Goal: Task Accomplishment & Management: Complete application form

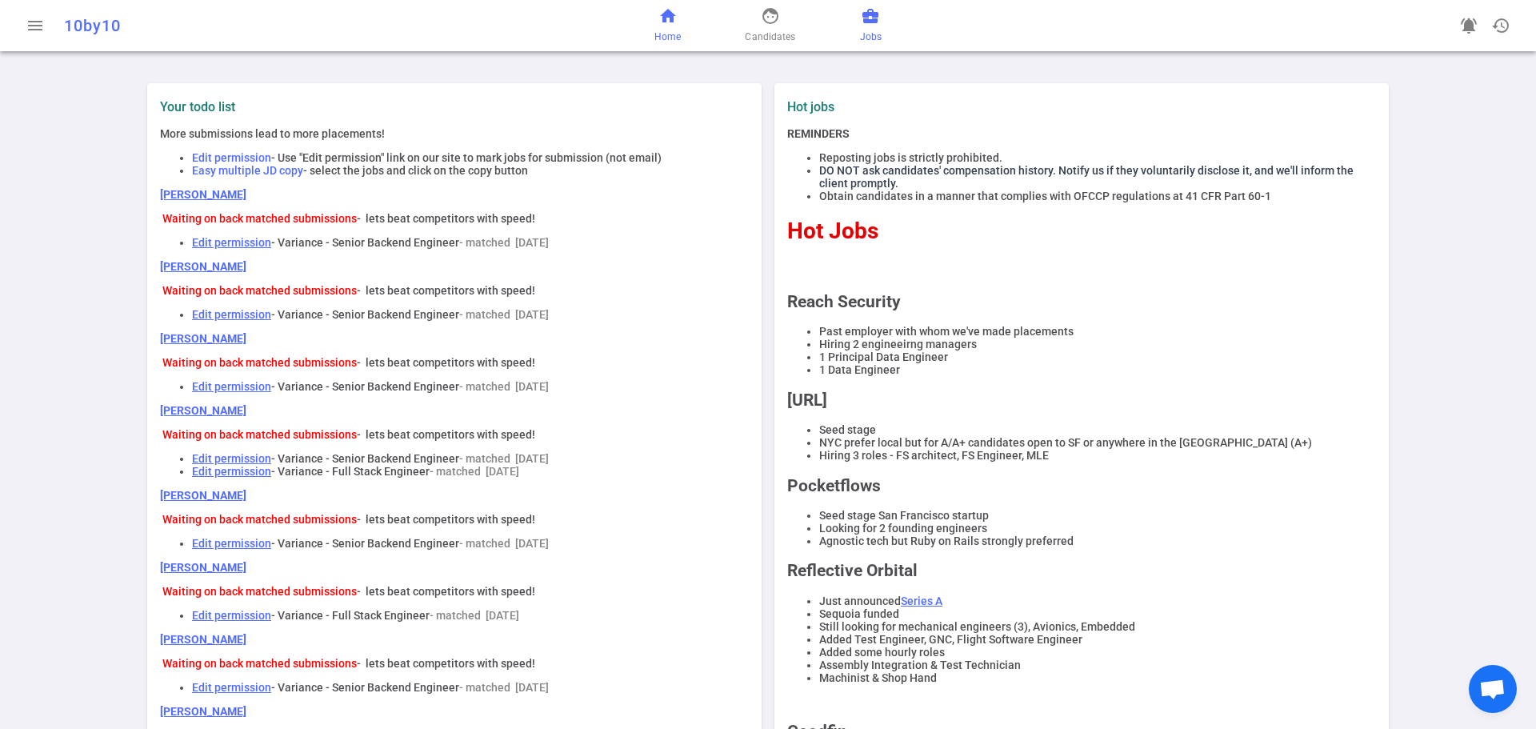
scroll to position [160, 0]
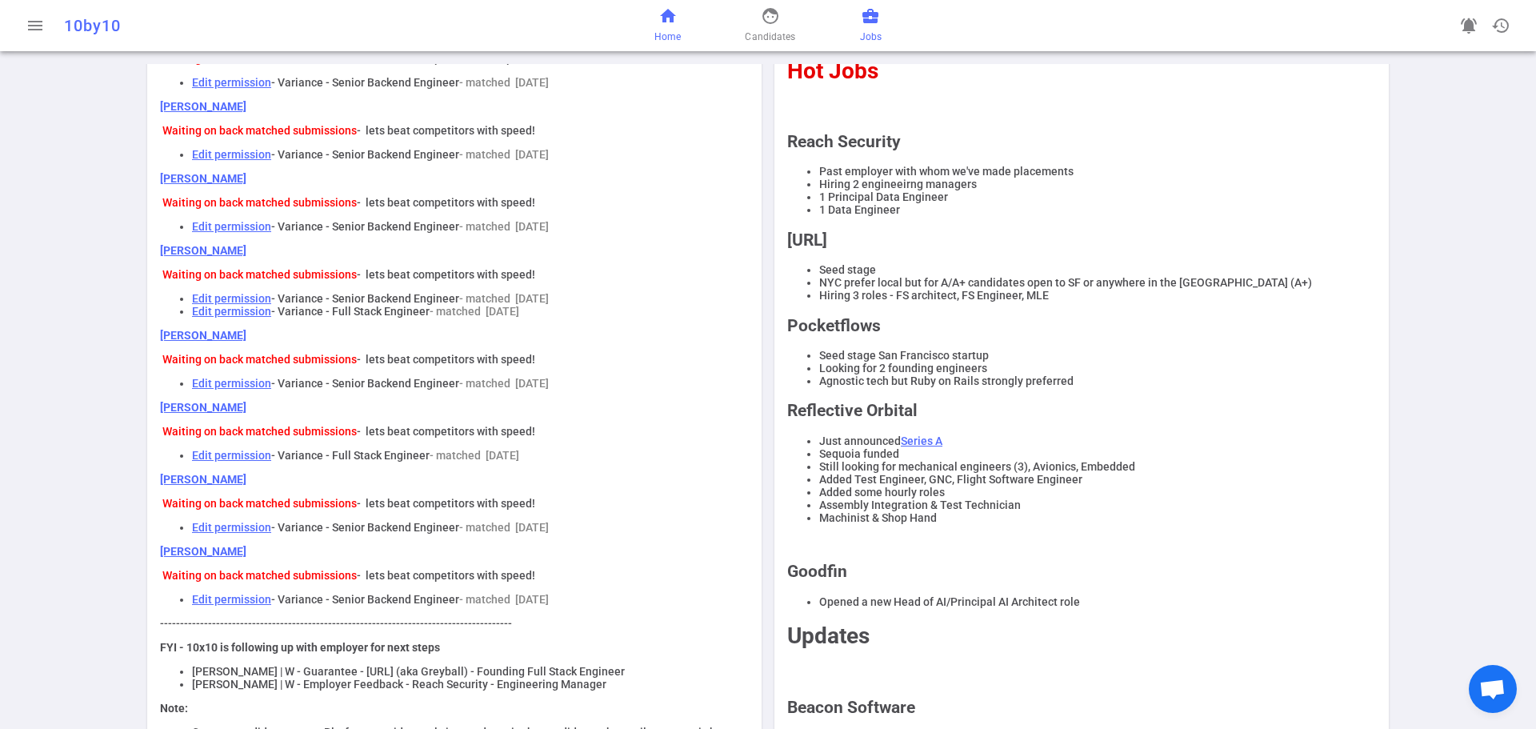
click at [870, 23] on span "business_center" at bounding box center [870, 15] width 19 height 19
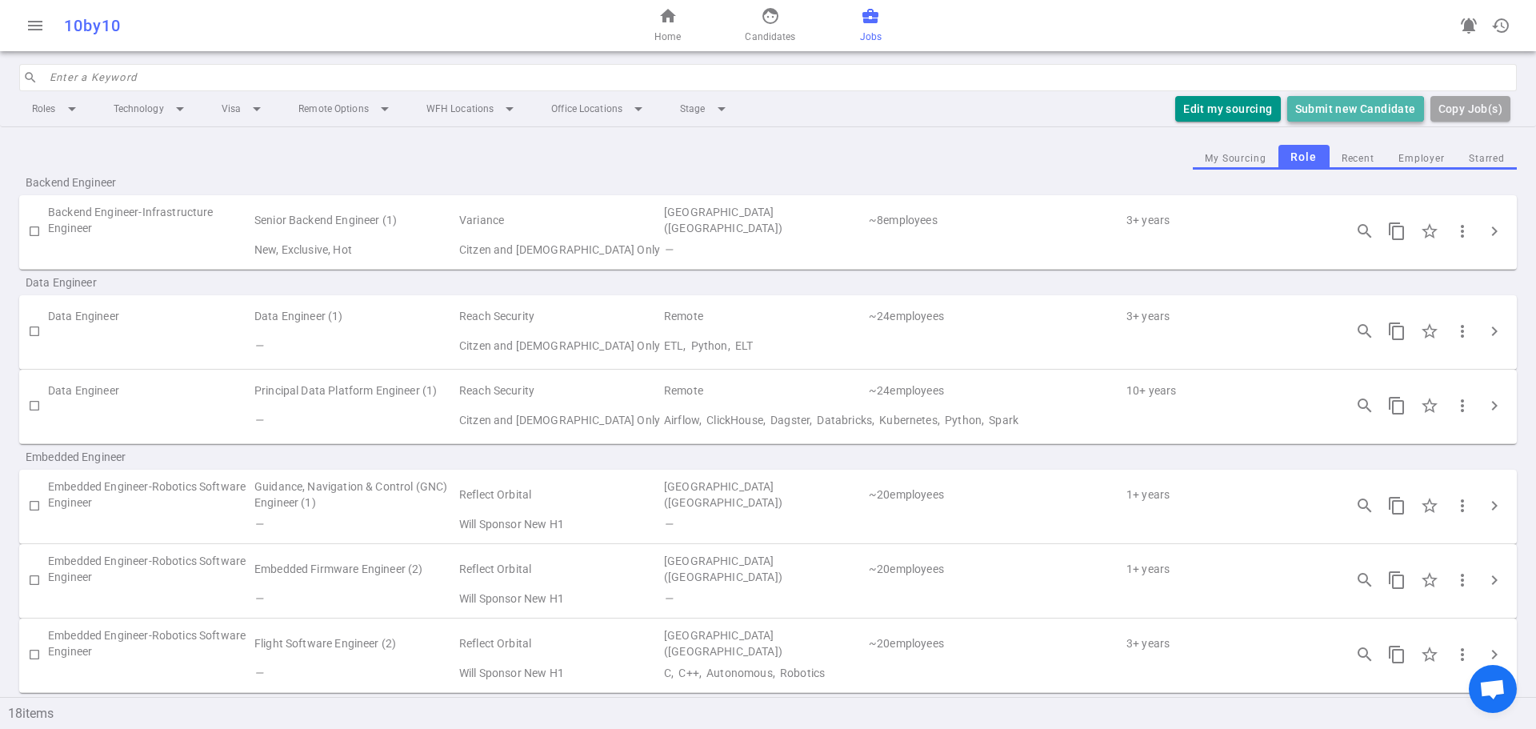
click at [1355, 111] on button "Submit new Candidate" at bounding box center [1355, 109] width 137 height 26
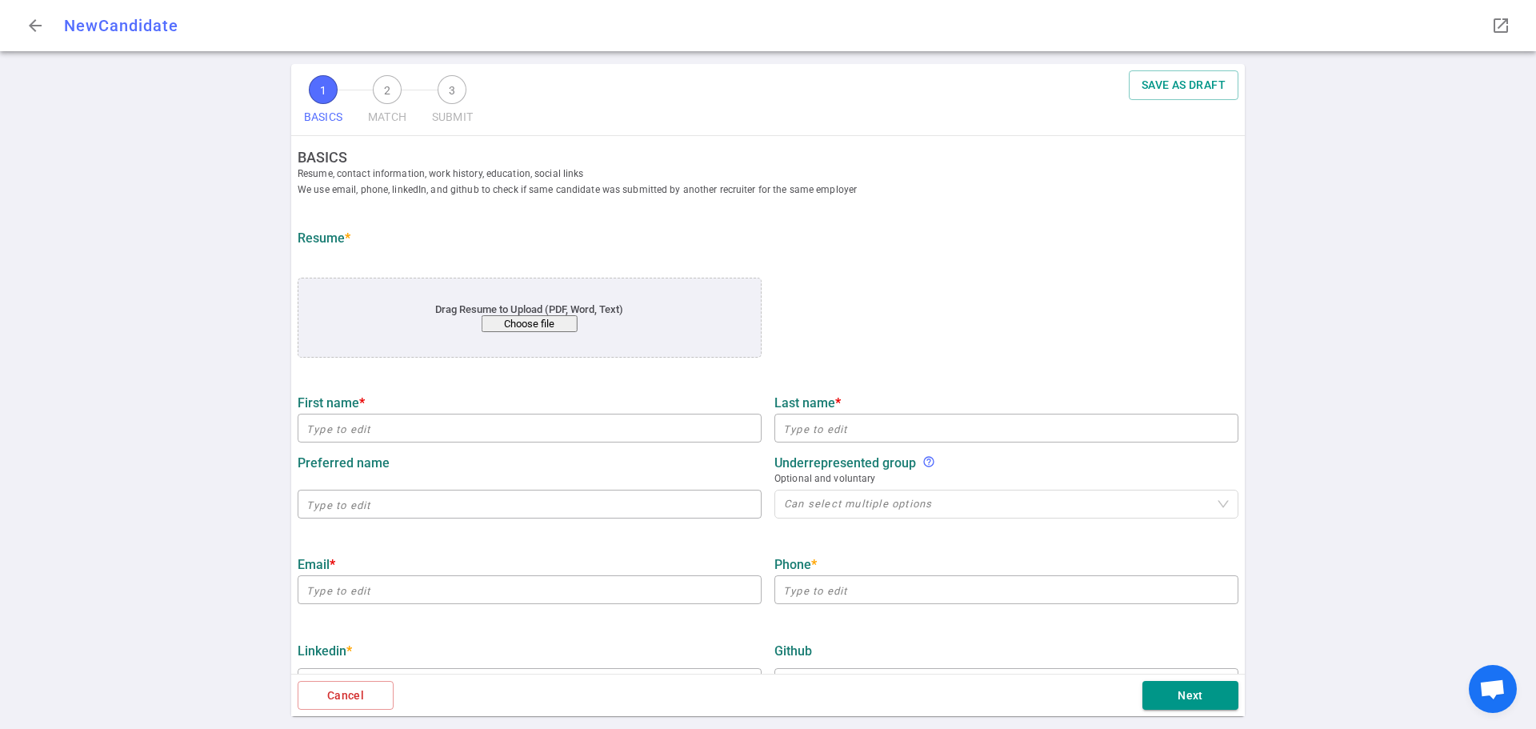
click at [497, 322] on button "Choose file" at bounding box center [530, 323] width 96 height 17
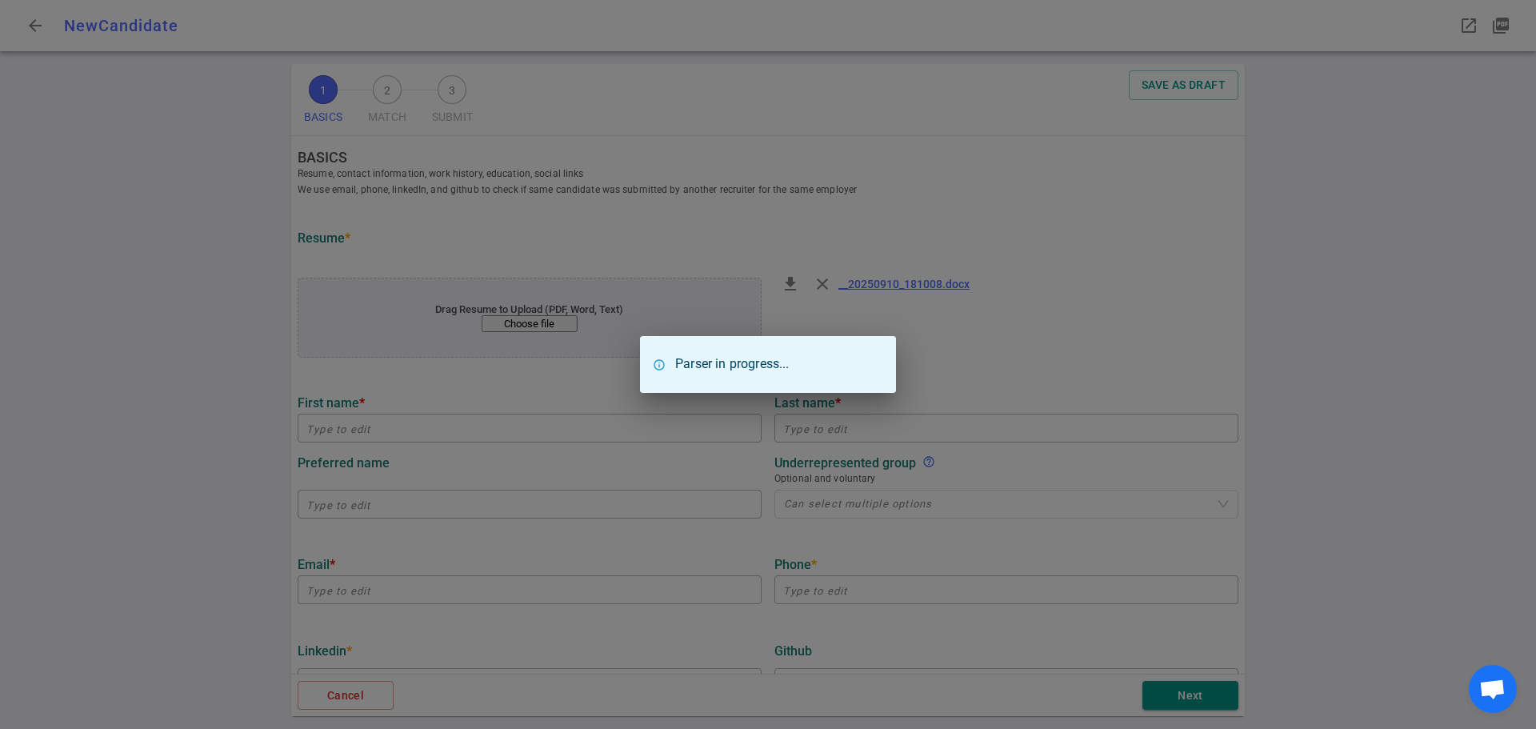
type input "Lei"
type input "Zeng"
type input "[EMAIL_ADDRESS][DOMAIN_NAME]"
type input "[PHONE_NUMBER]"
type input "Toyota Motor [GEOGRAPHIC_DATA]"
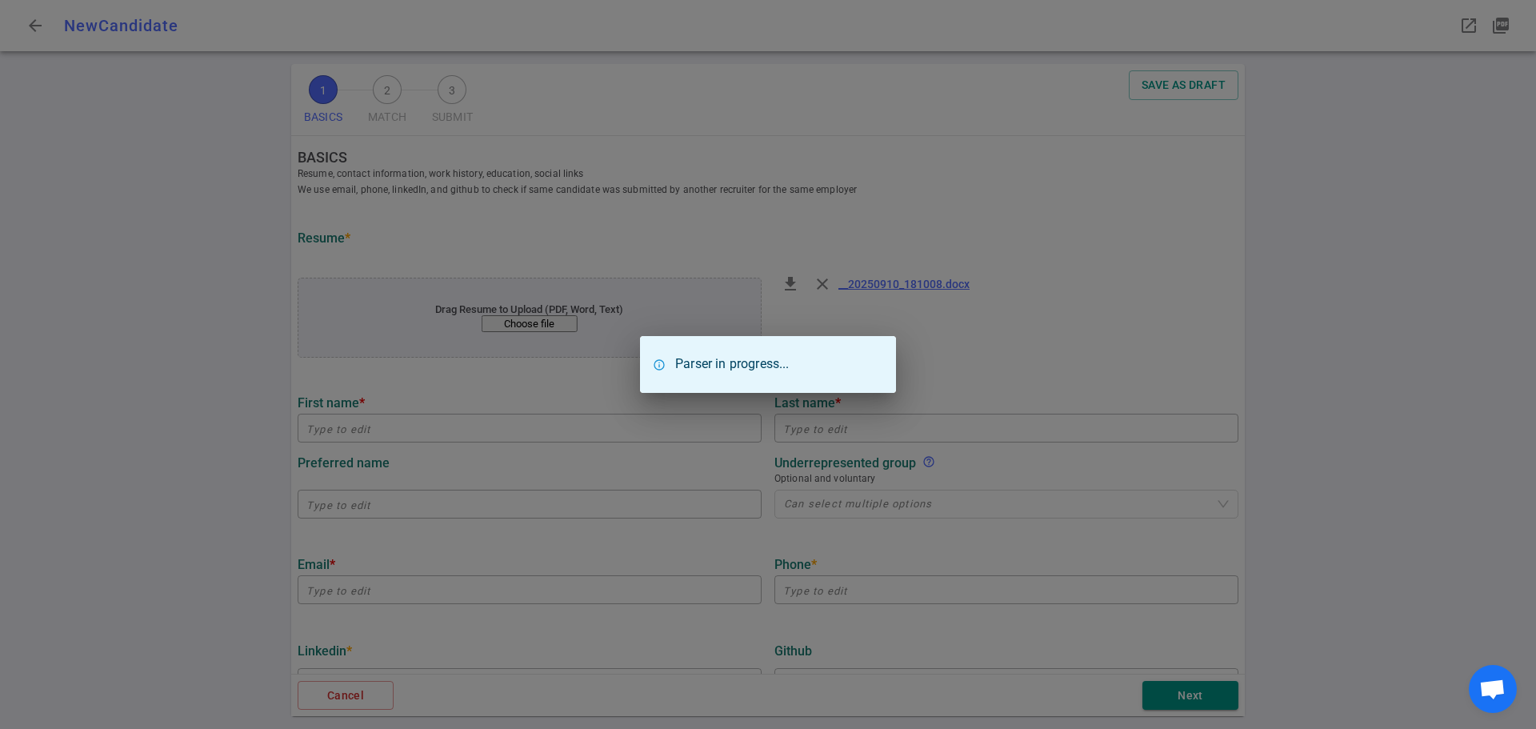
type textarea "Principle ML Engineer"
type input "16.8"
type input "[GEOGRAPHIC_DATA][US_STATE]"
type input "Mathematics"
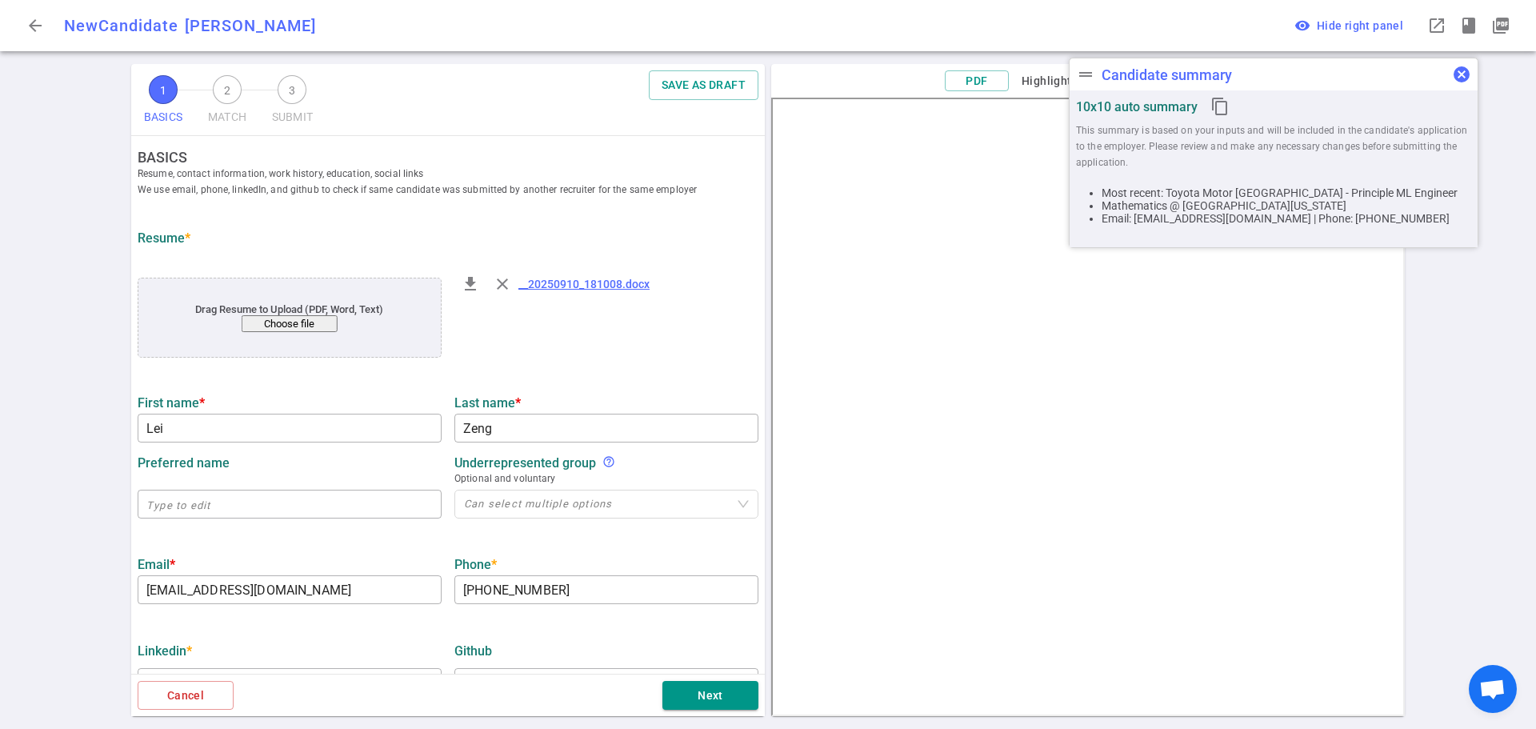
click at [1460, 81] on span "cancel" at bounding box center [1461, 74] width 19 height 19
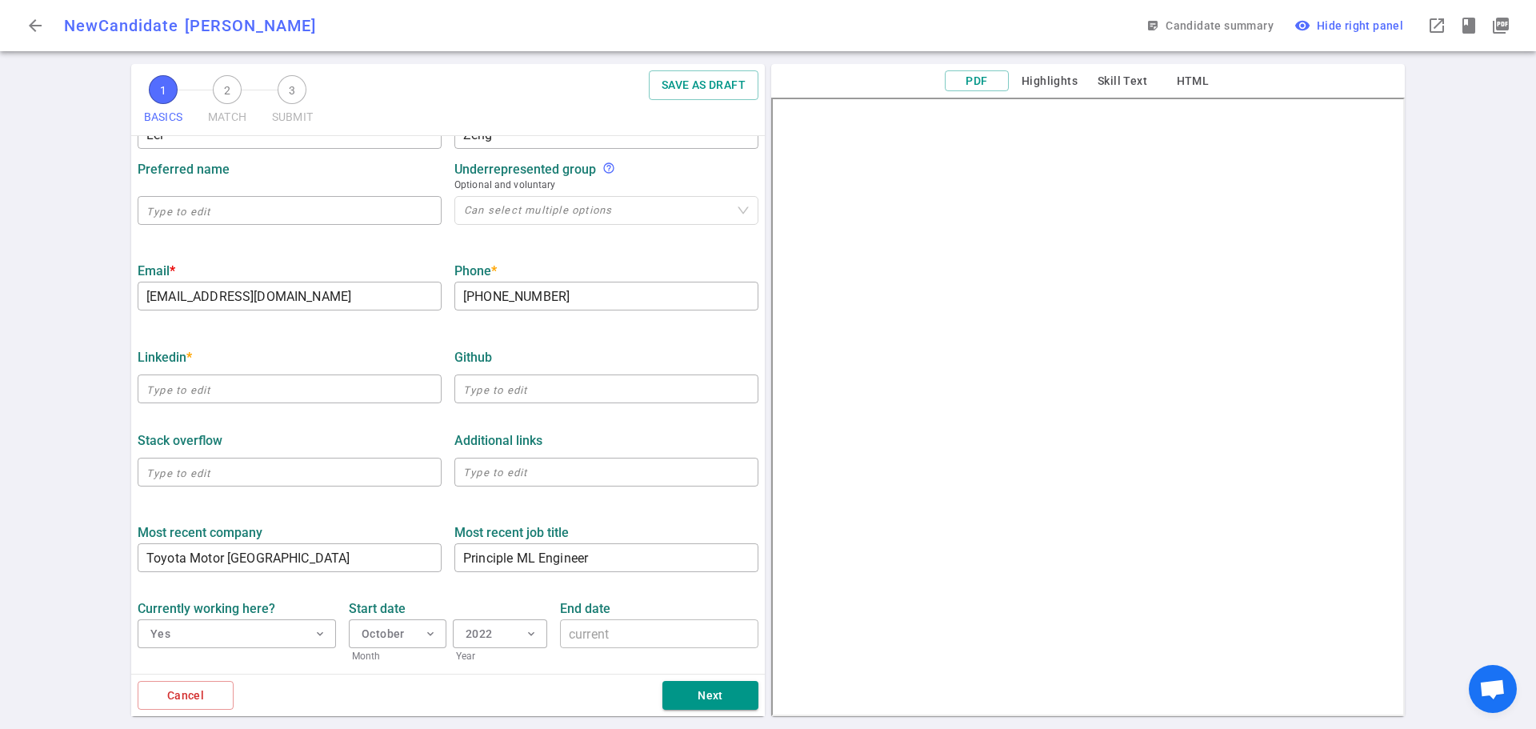
scroll to position [320, 0]
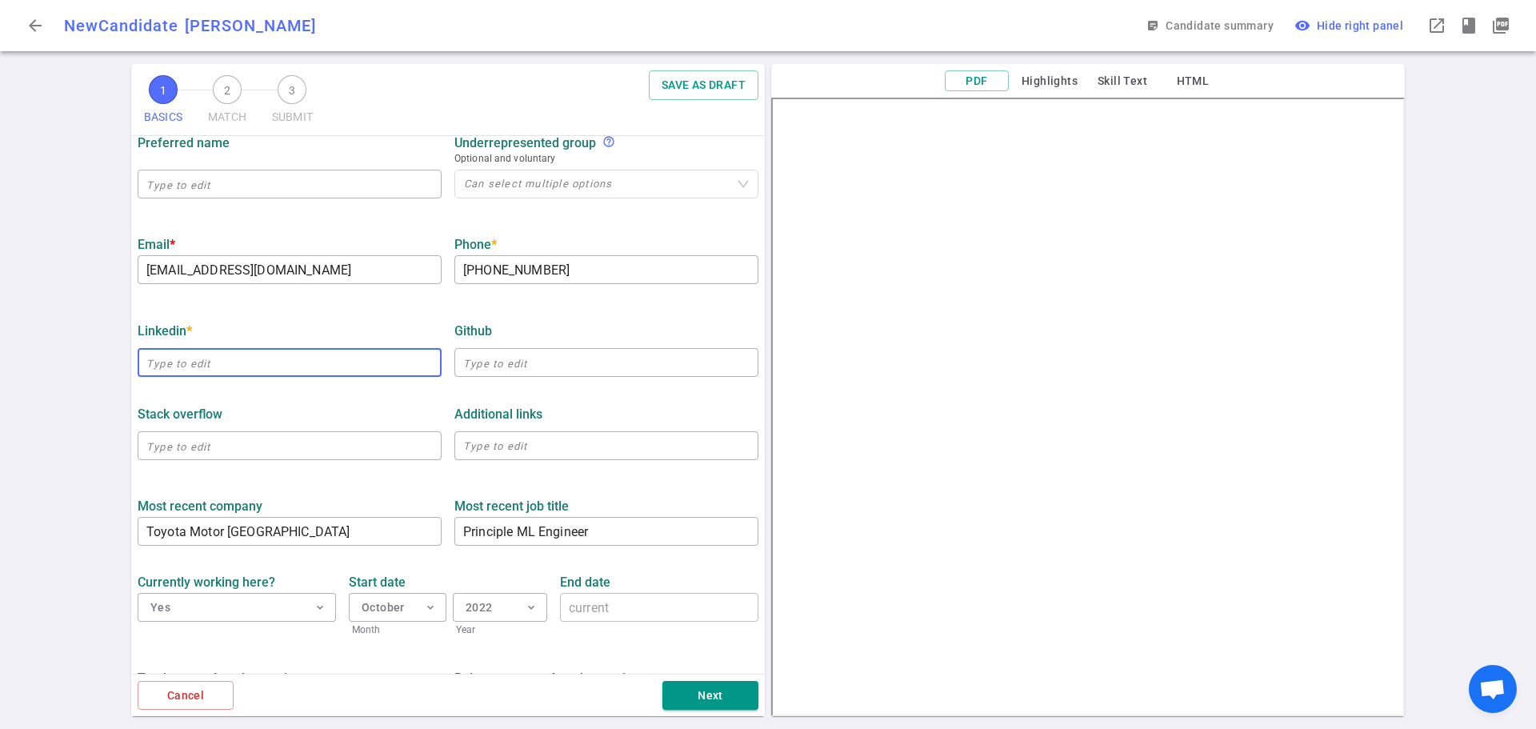
click at [179, 365] on input "text" at bounding box center [290, 363] width 304 height 26
paste input "[URL][DOMAIN_NAME][PERSON_NAME]"
type input "[URL][DOMAIN_NAME][PERSON_NAME]"
click at [68, 396] on div "1 BASICS 2 MATCH 3 SUBMIT SAVE AS DRAFT BASICS Resume, contact information, wor…" at bounding box center [768, 396] width 1536 height 665
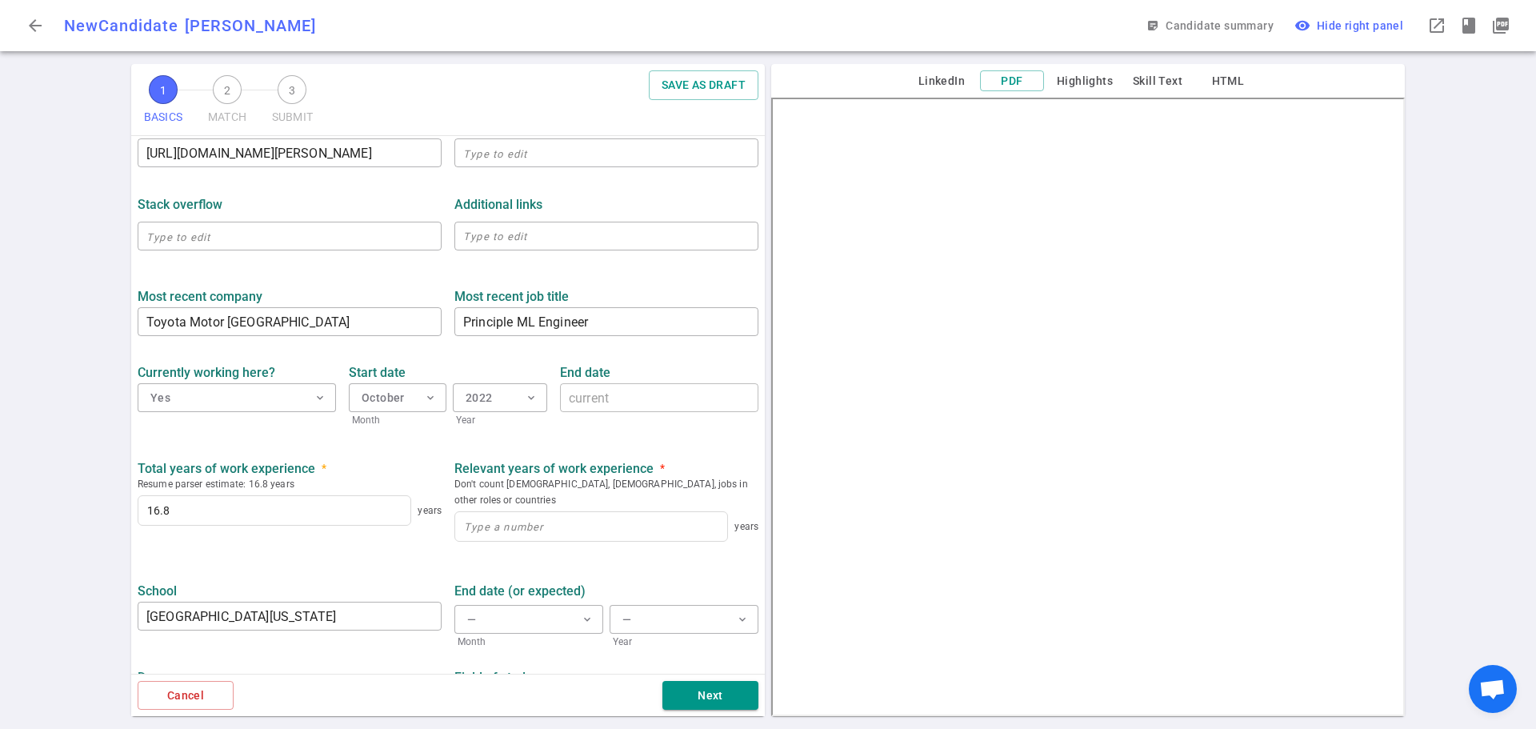
scroll to position [575, 0]
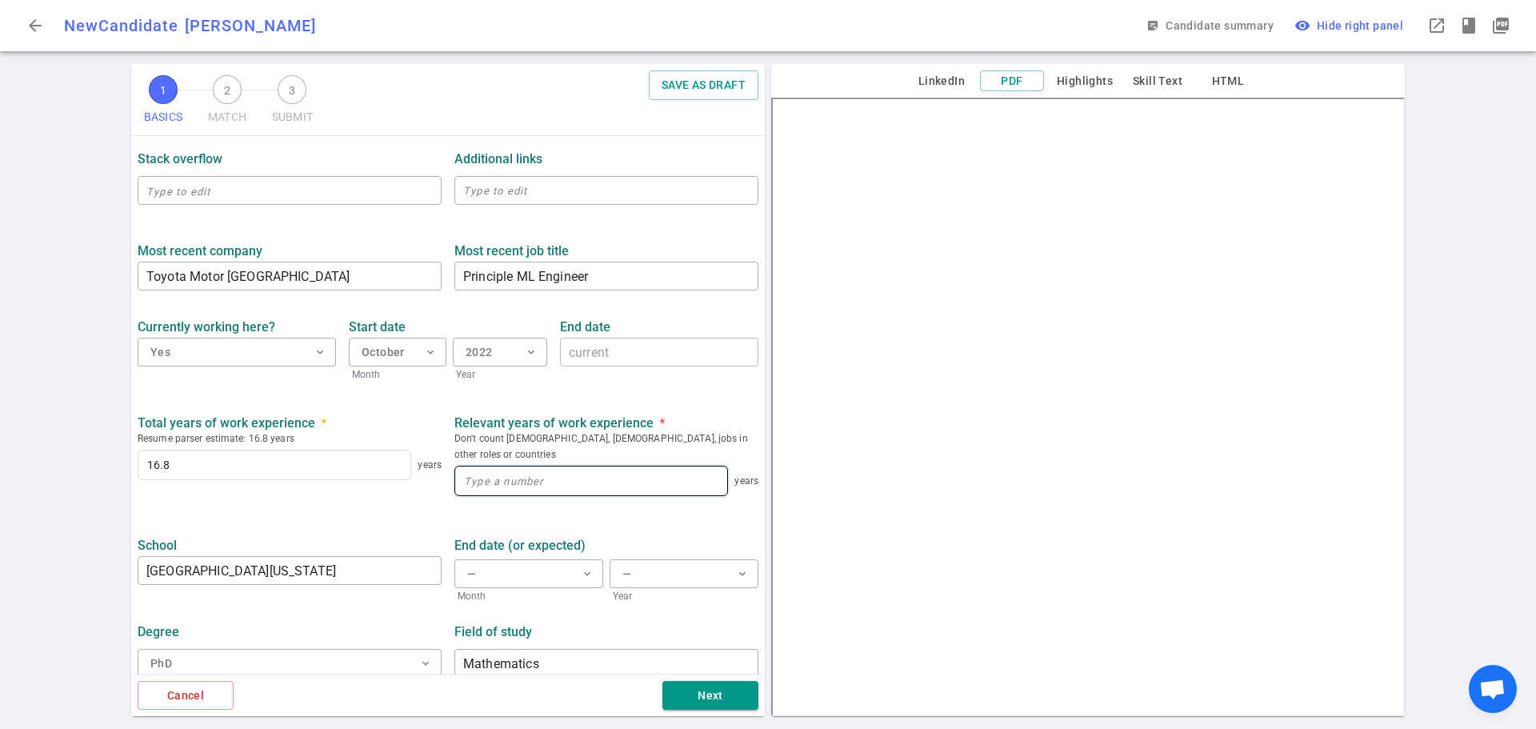
click at [504, 468] on input at bounding box center [591, 480] width 272 height 29
type input "16"
drag, startPoint x: 58, startPoint y: 475, endPoint x: 82, endPoint y: 478, distance: 25.0
click at [66, 479] on div "1 BASICS 2 MATCH 3 SUBMIT SAVE AS DRAFT BASICS Resume, contact information, wor…" at bounding box center [768, 396] width 1536 height 665
click at [718, 699] on button "Next" at bounding box center [710, 696] width 96 height 30
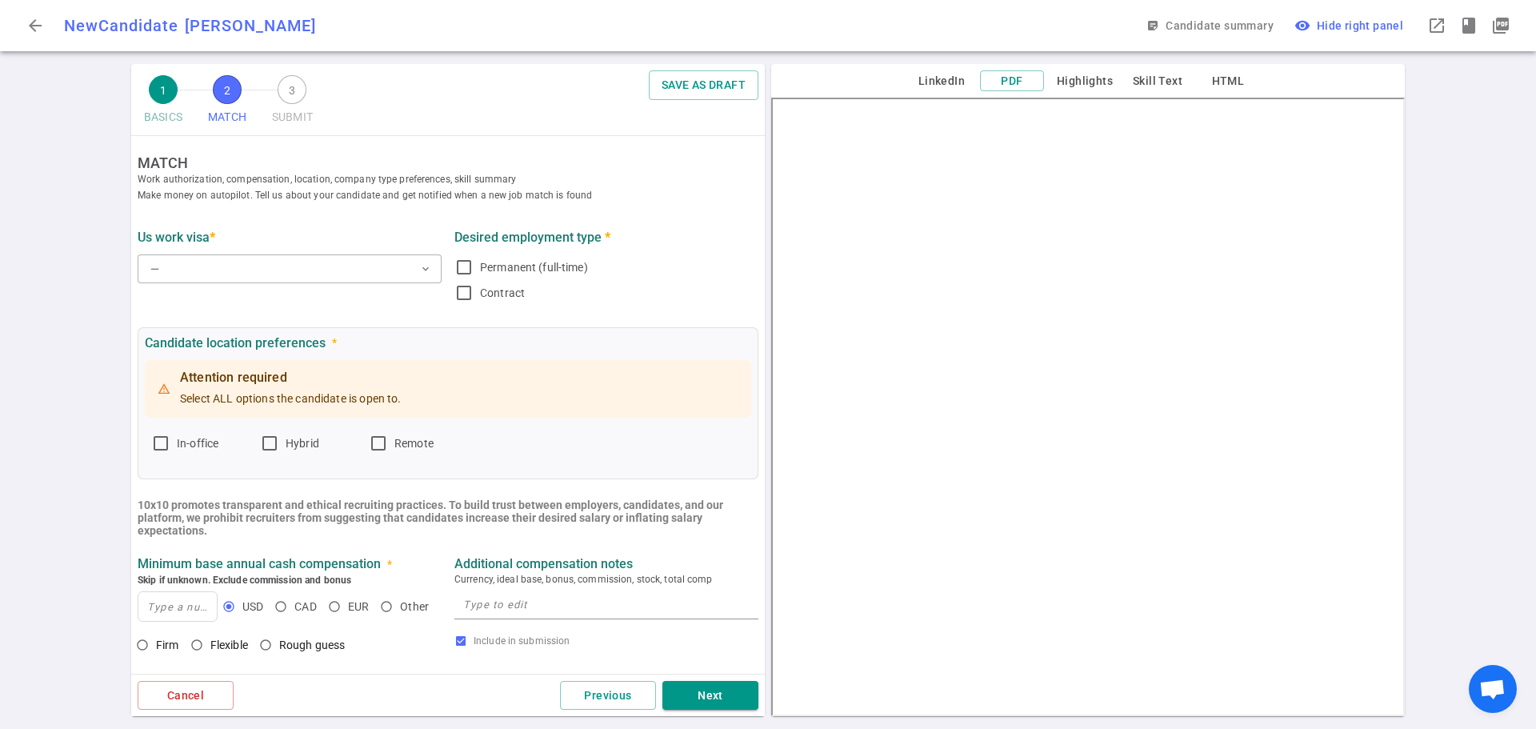
scroll to position [0, 0]
click at [259, 258] on button "— expand_more" at bounding box center [290, 269] width 304 height 29
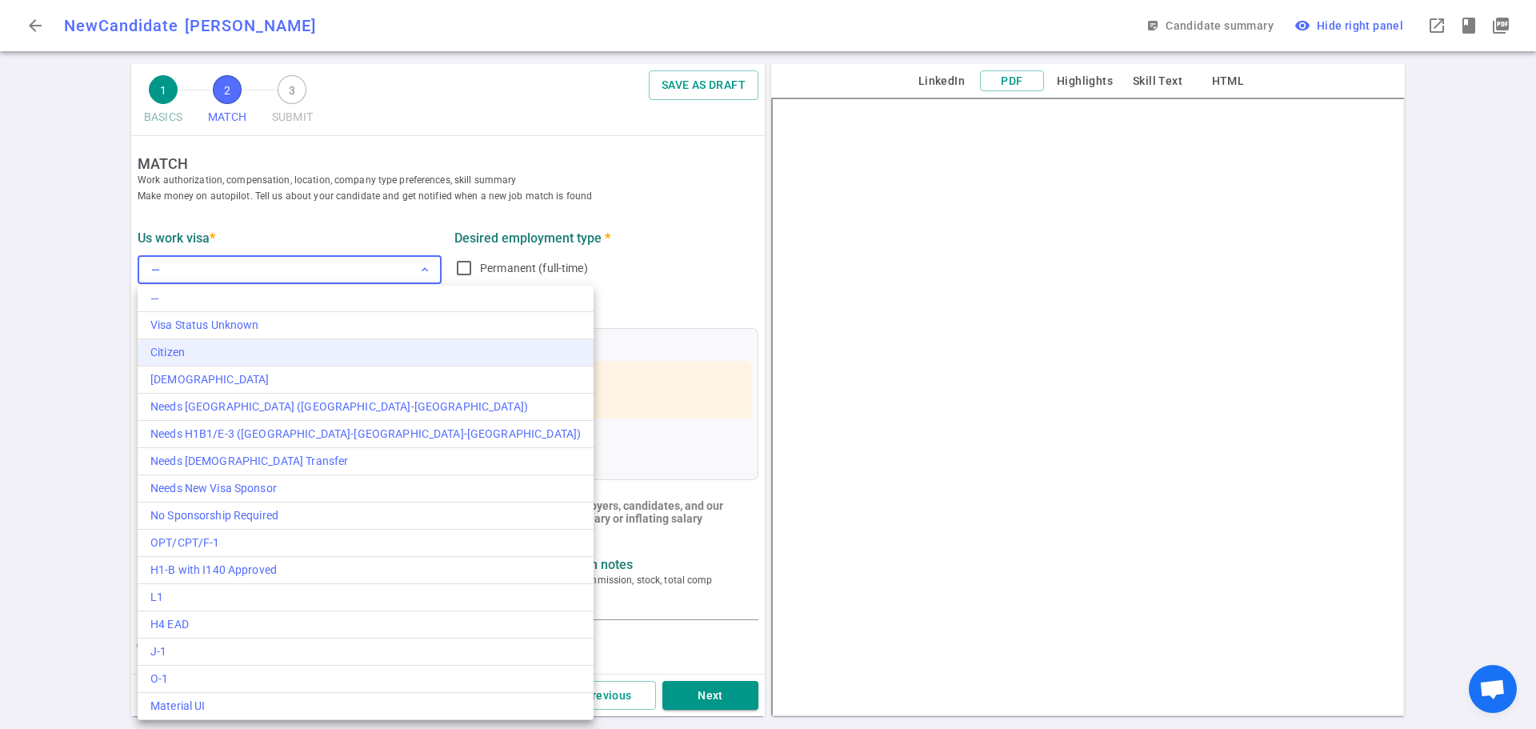
click at [192, 348] on div "Citizen" at bounding box center [365, 352] width 430 height 17
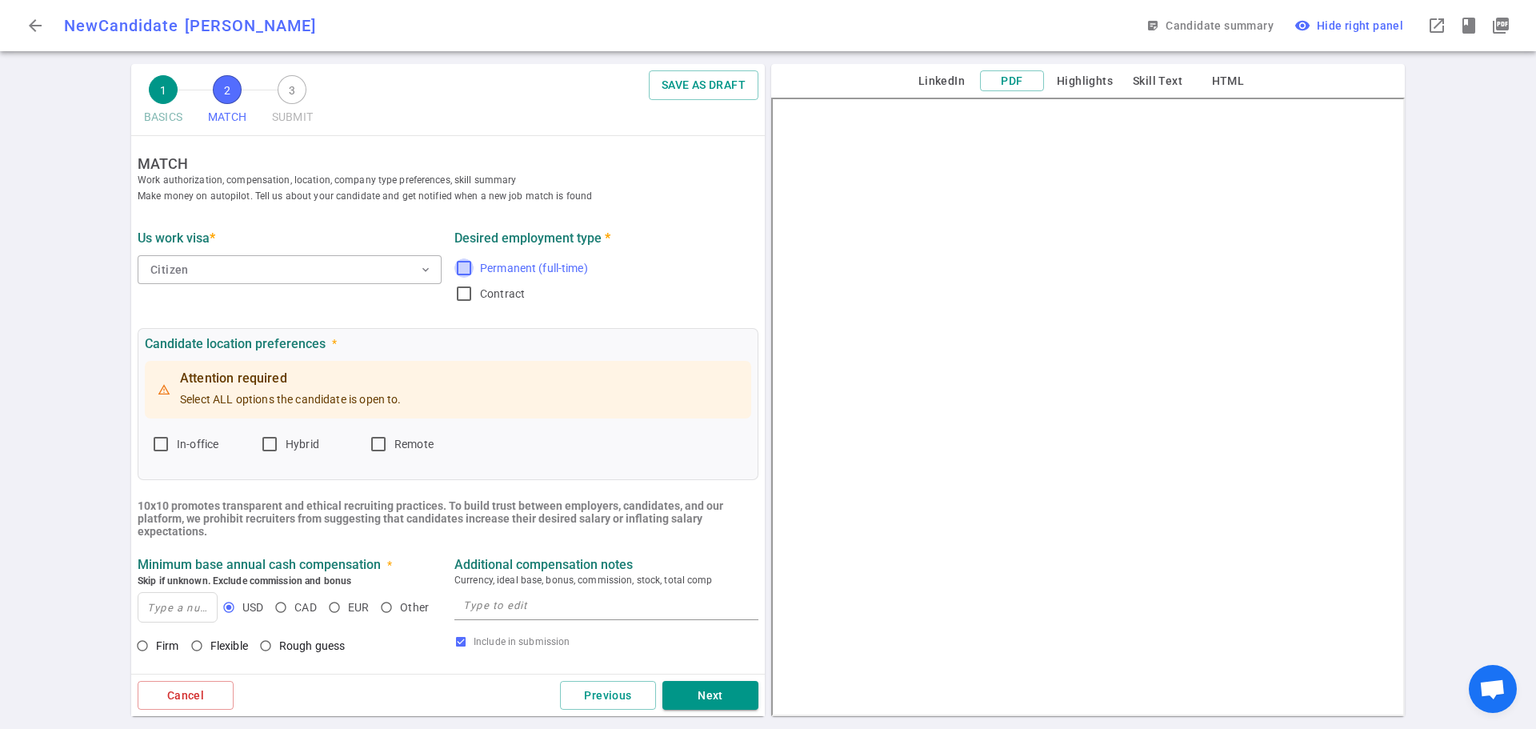
click at [455, 266] on input "Permanent (full-time)" at bounding box center [463, 267] width 19 height 19
checkbox input "true"
click at [273, 442] on input "Hybrid" at bounding box center [269, 443] width 19 height 19
checkbox input "true"
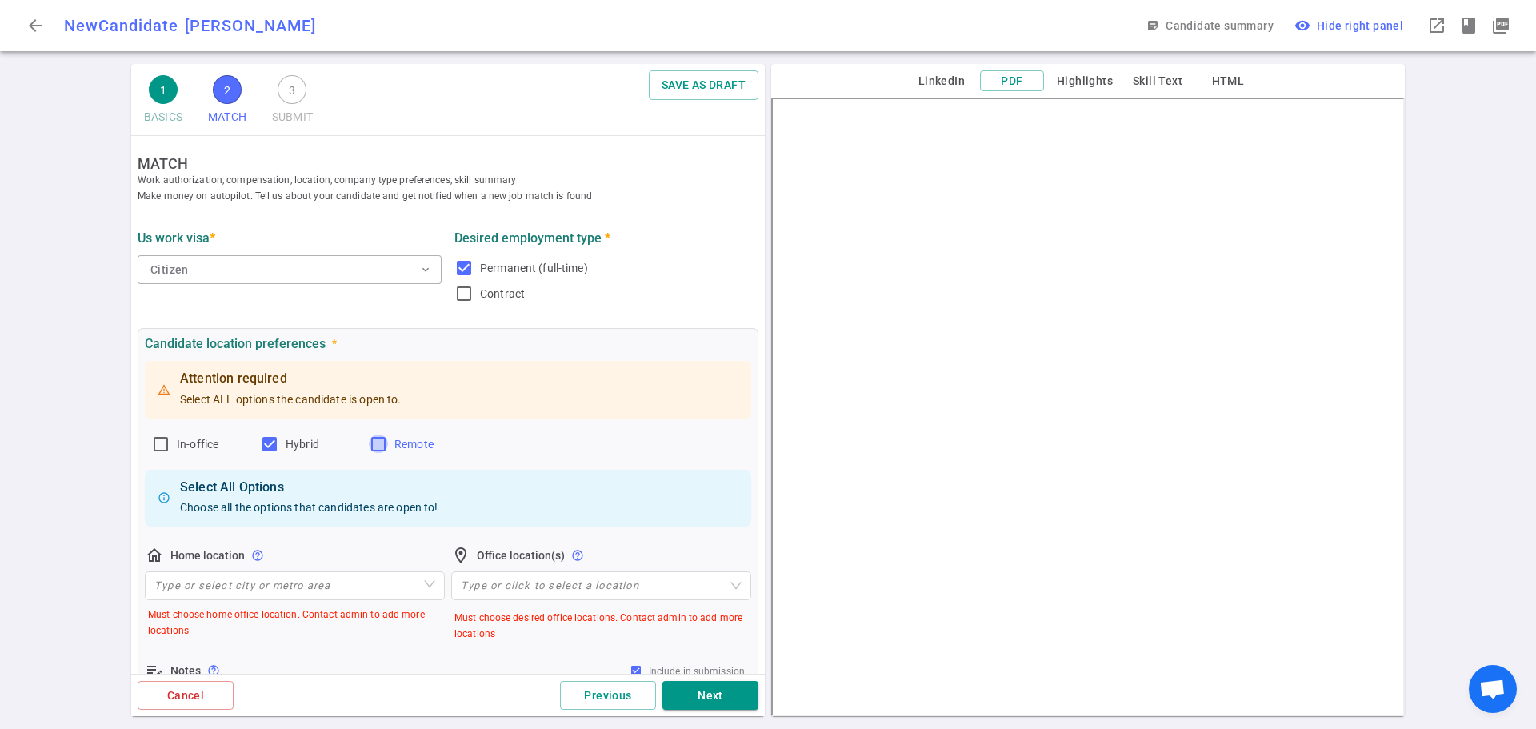
click at [375, 442] on input "Remote" at bounding box center [378, 443] width 19 height 19
checkbox input "true"
click at [154, 447] on input "In-office" at bounding box center [160, 443] width 19 height 19
checkbox input "true"
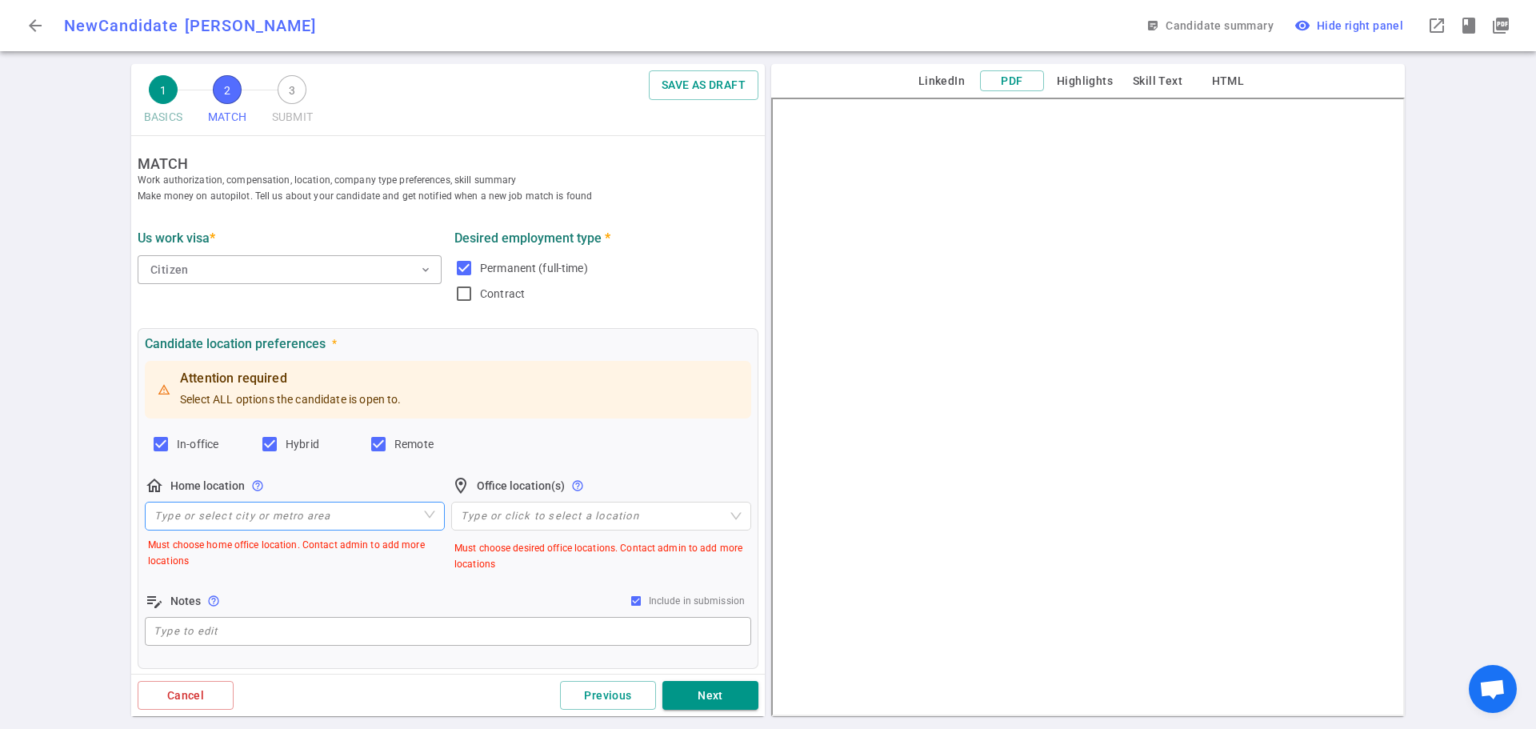
click at [189, 519] on input "search" at bounding box center [294, 515] width 281 height 27
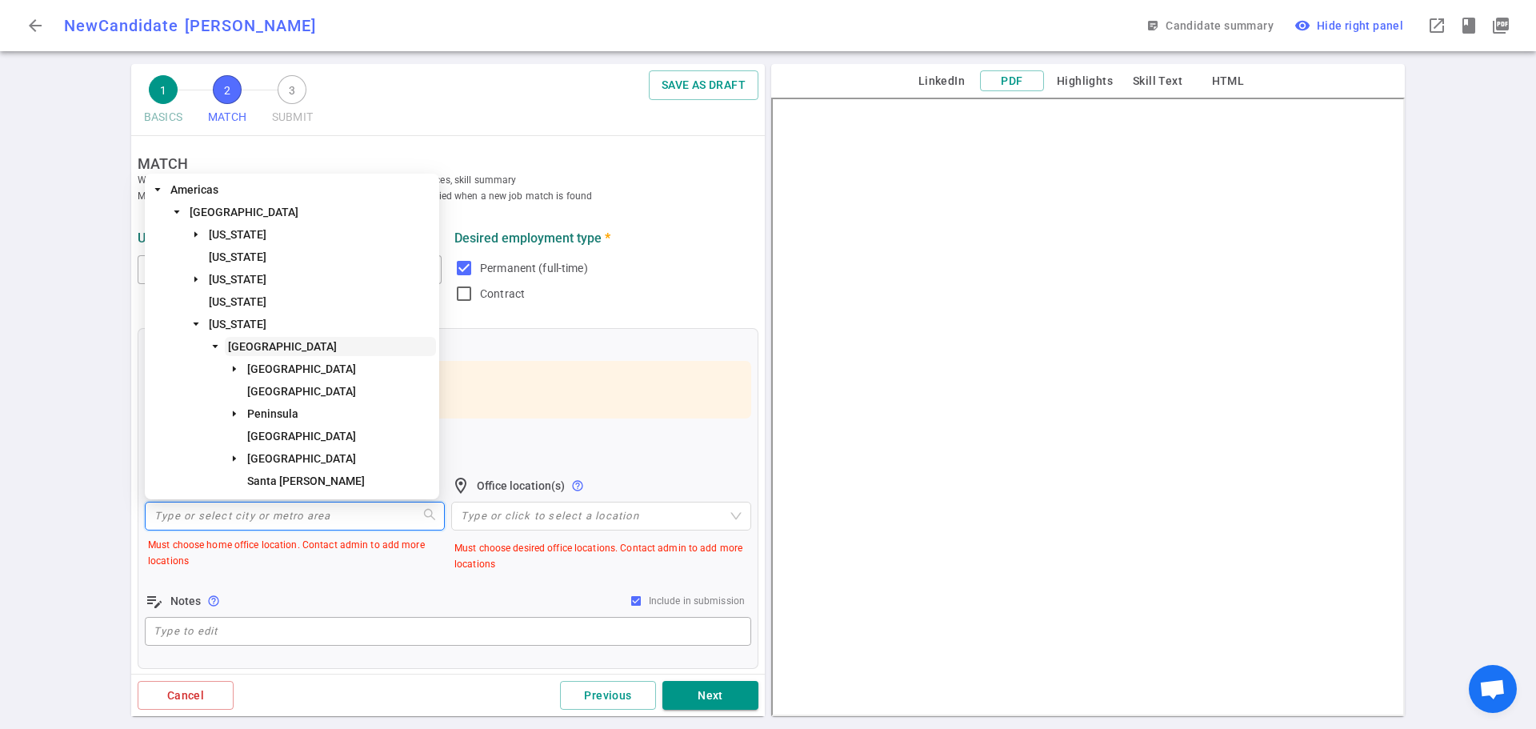
click at [283, 351] on span "[GEOGRAPHIC_DATA]" at bounding box center [282, 346] width 109 height 13
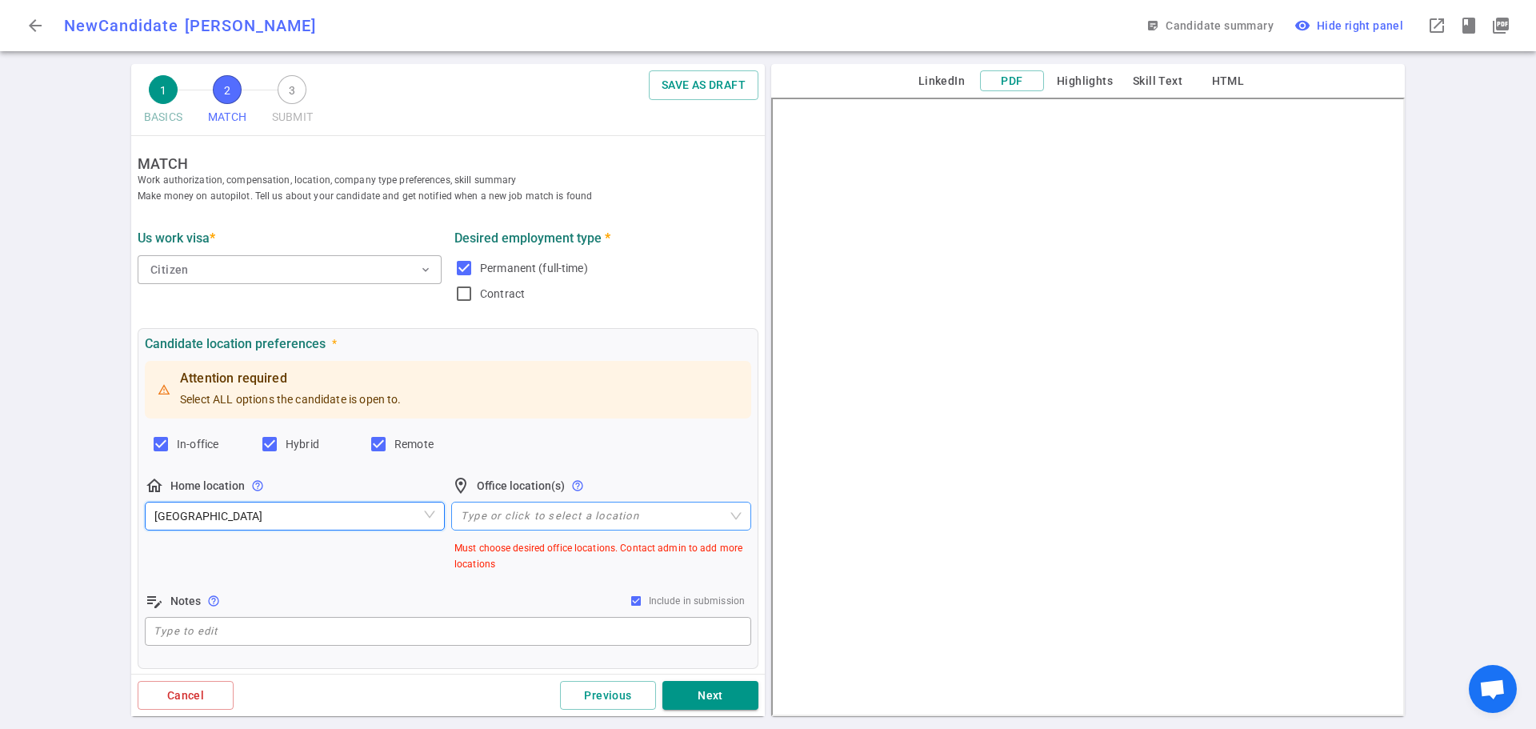
click at [492, 517] on div at bounding box center [592, 516] width 277 height 12
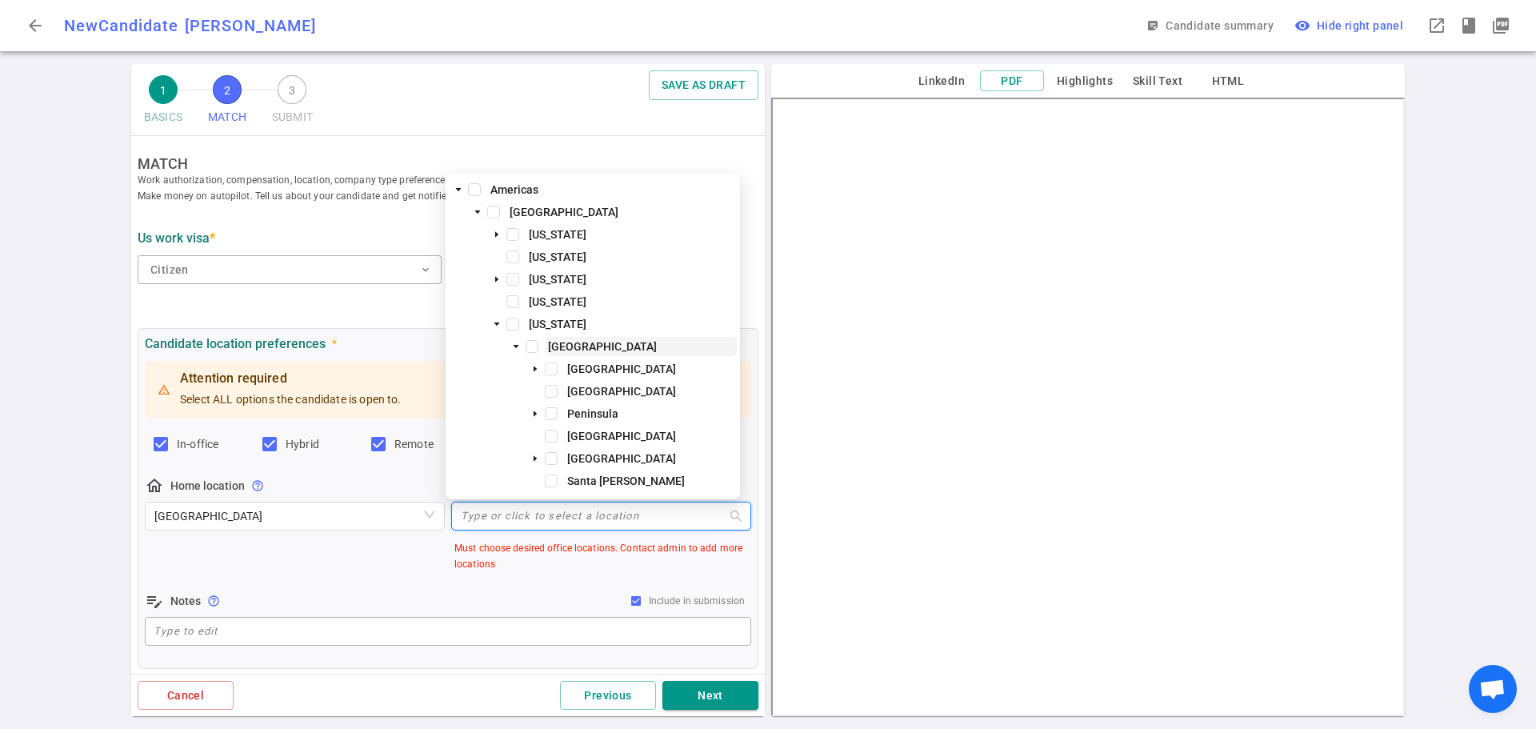
click at [562, 349] on span "[GEOGRAPHIC_DATA]" at bounding box center [602, 346] width 109 height 13
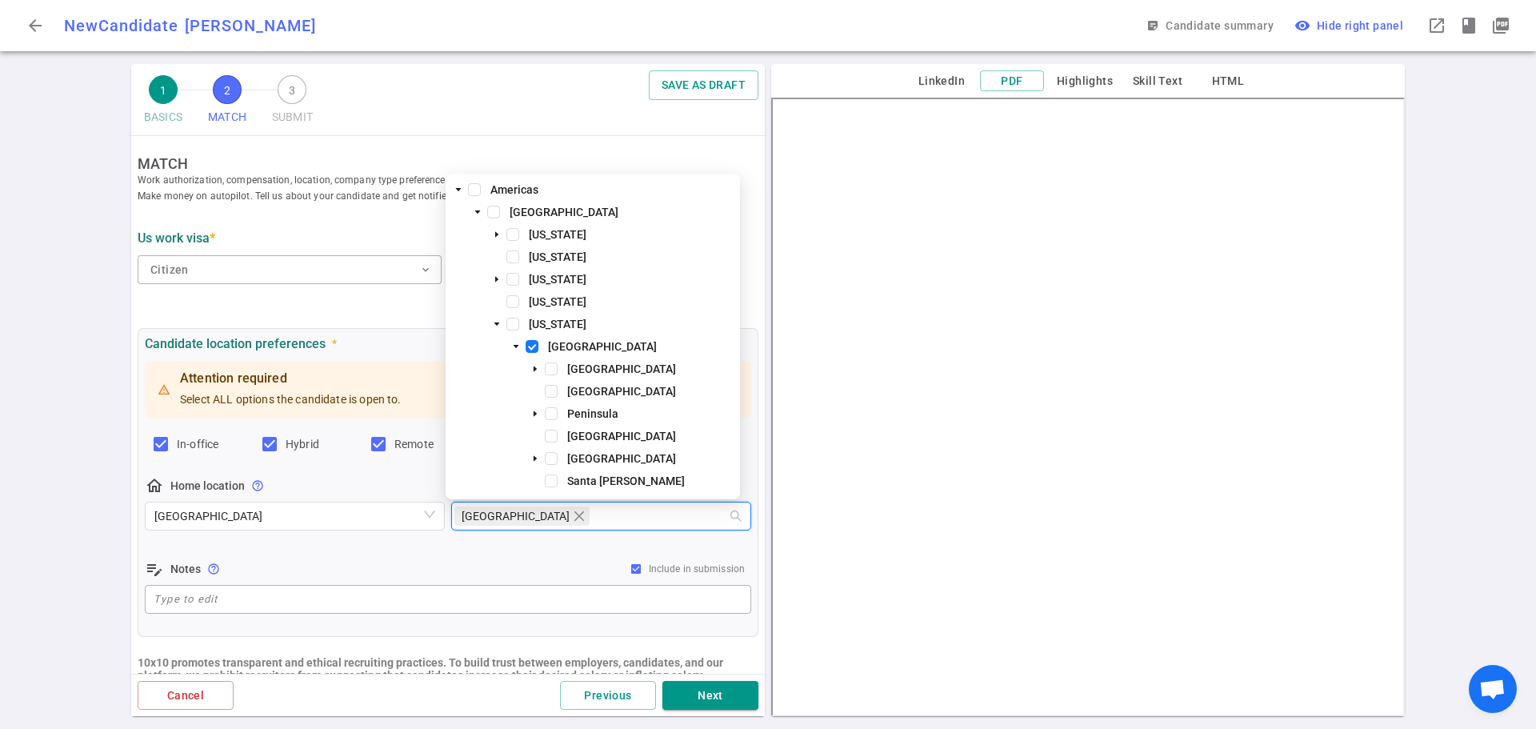
click at [359, 553] on div "Attention required Select ALL options the candidate is open to. In-office Hybri…" at bounding box center [448, 487] width 606 height 259
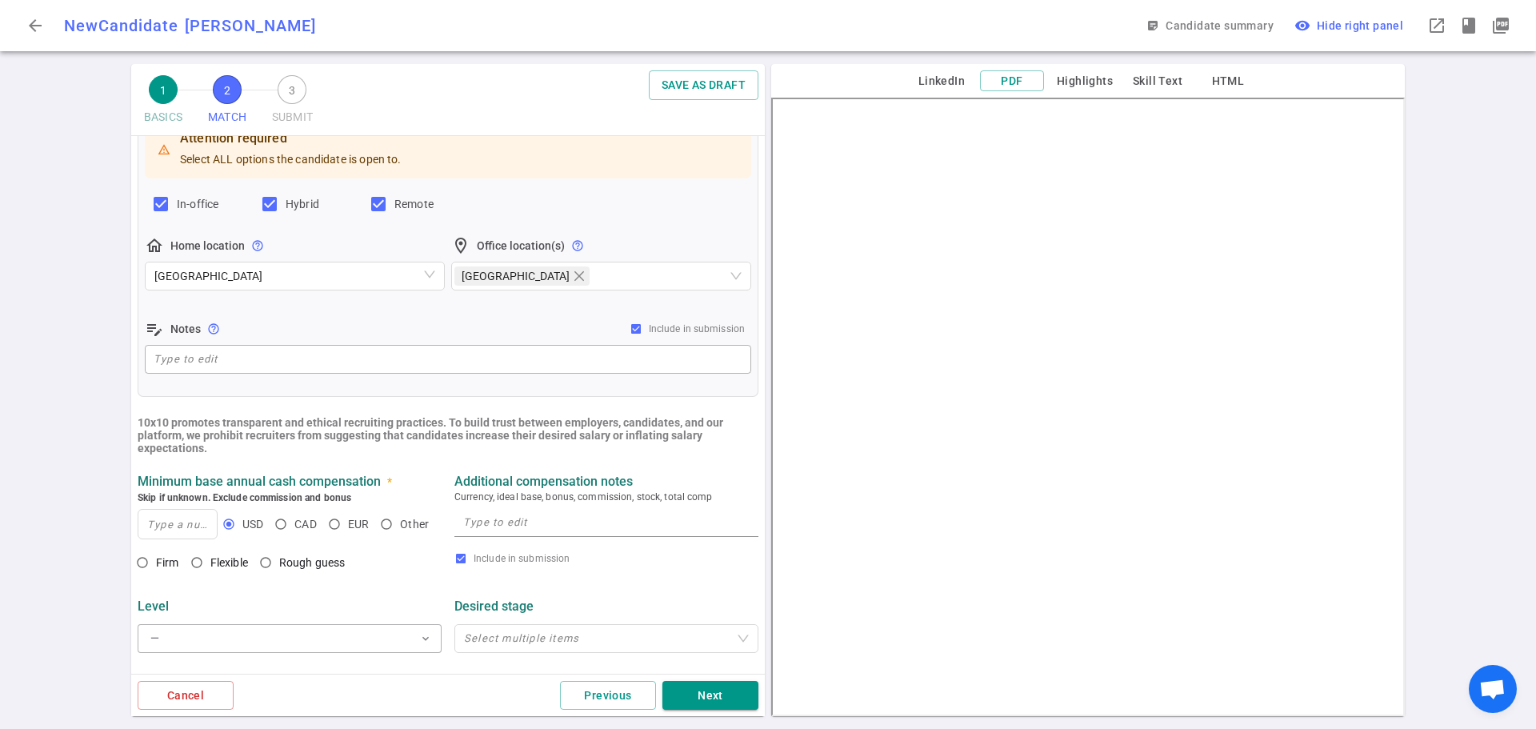
scroll to position [320, 0]
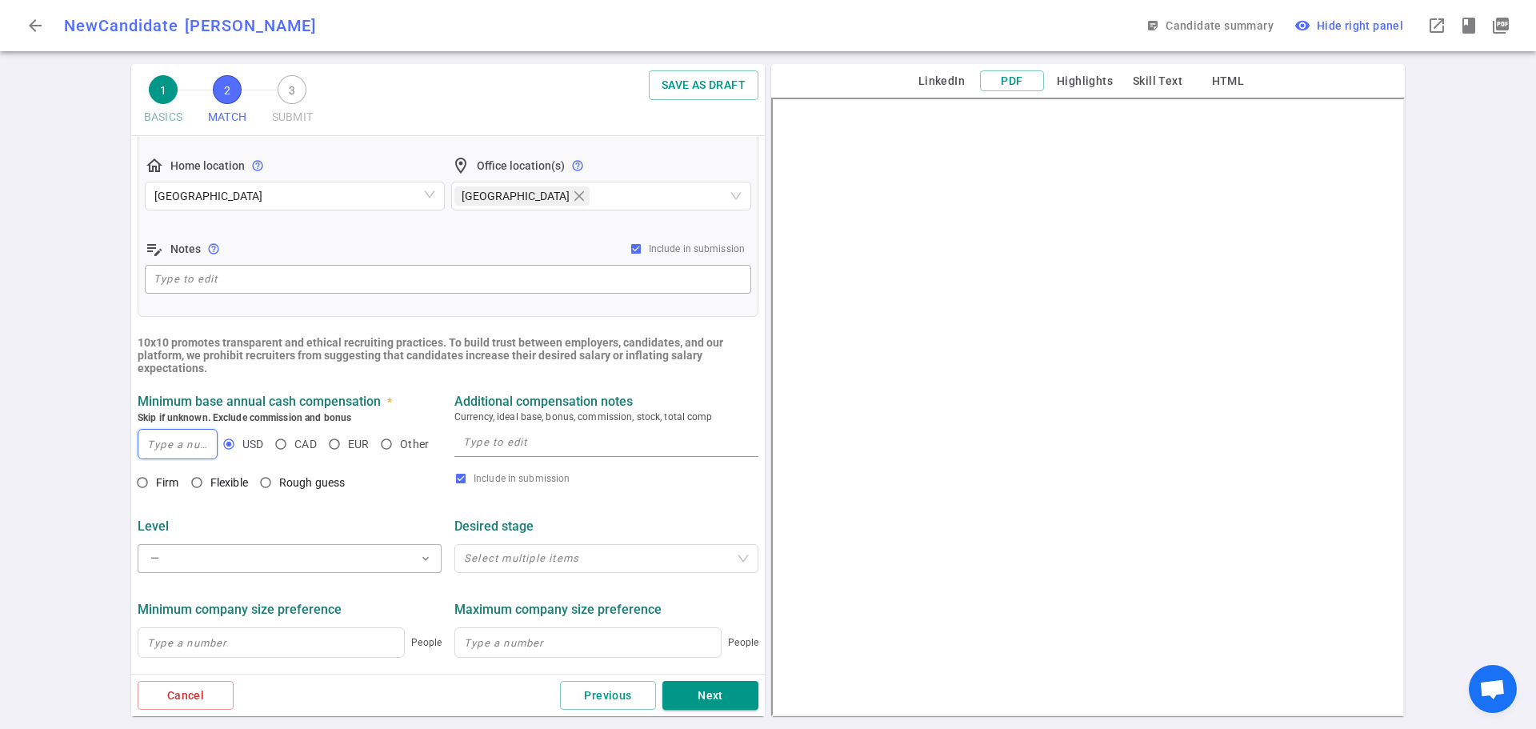
click at [166, 450] on input at bounding box center [177, 444] width 78 height 29
type input "-"
type input "250,000"
click at [273, 488] on input "Rough guess" at bounding box center [265, 482] width 27 height 27
radio input "true"
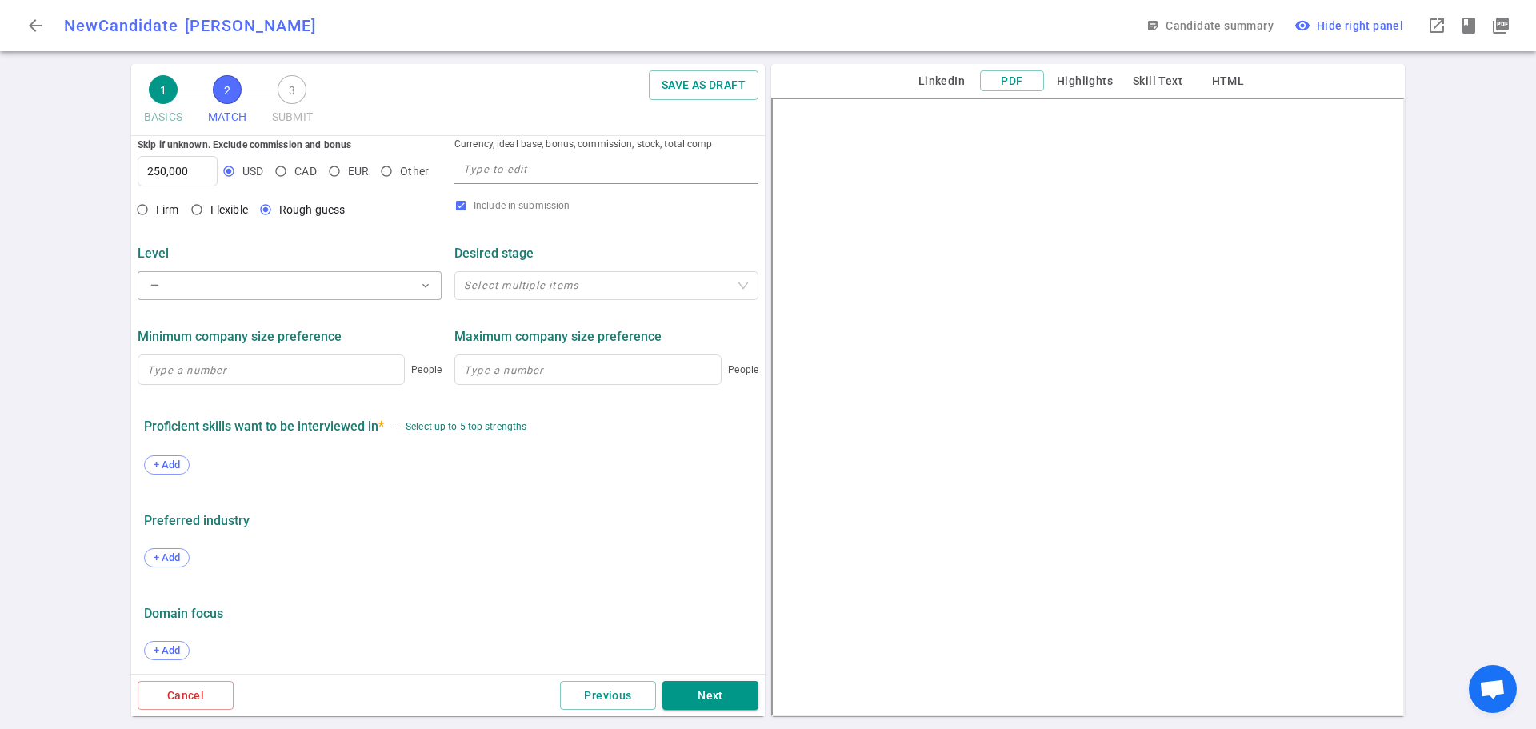
scroll to position [602, 0]
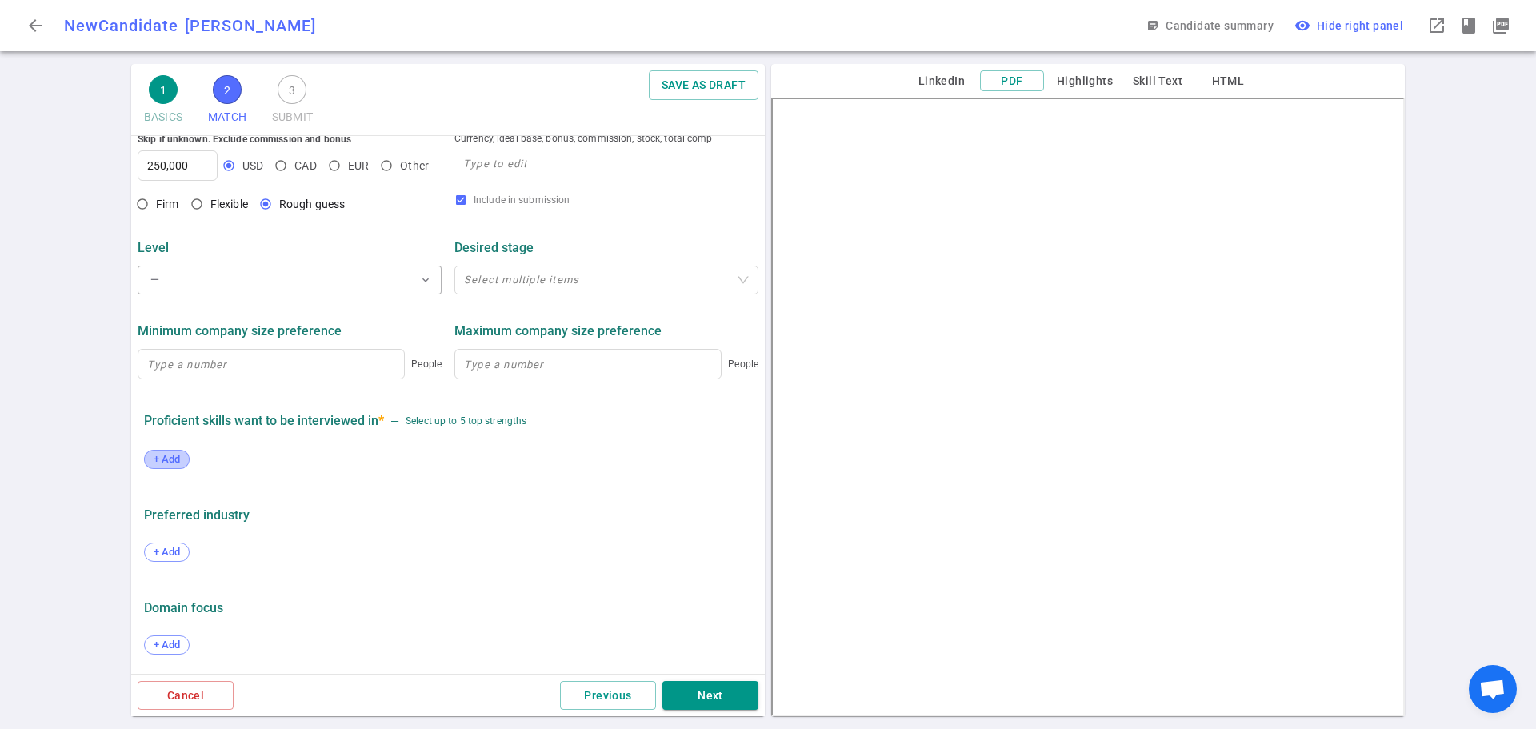
click at [164, 458] on span "+ Add" at bounding box center [167, 459] width 38 height 12
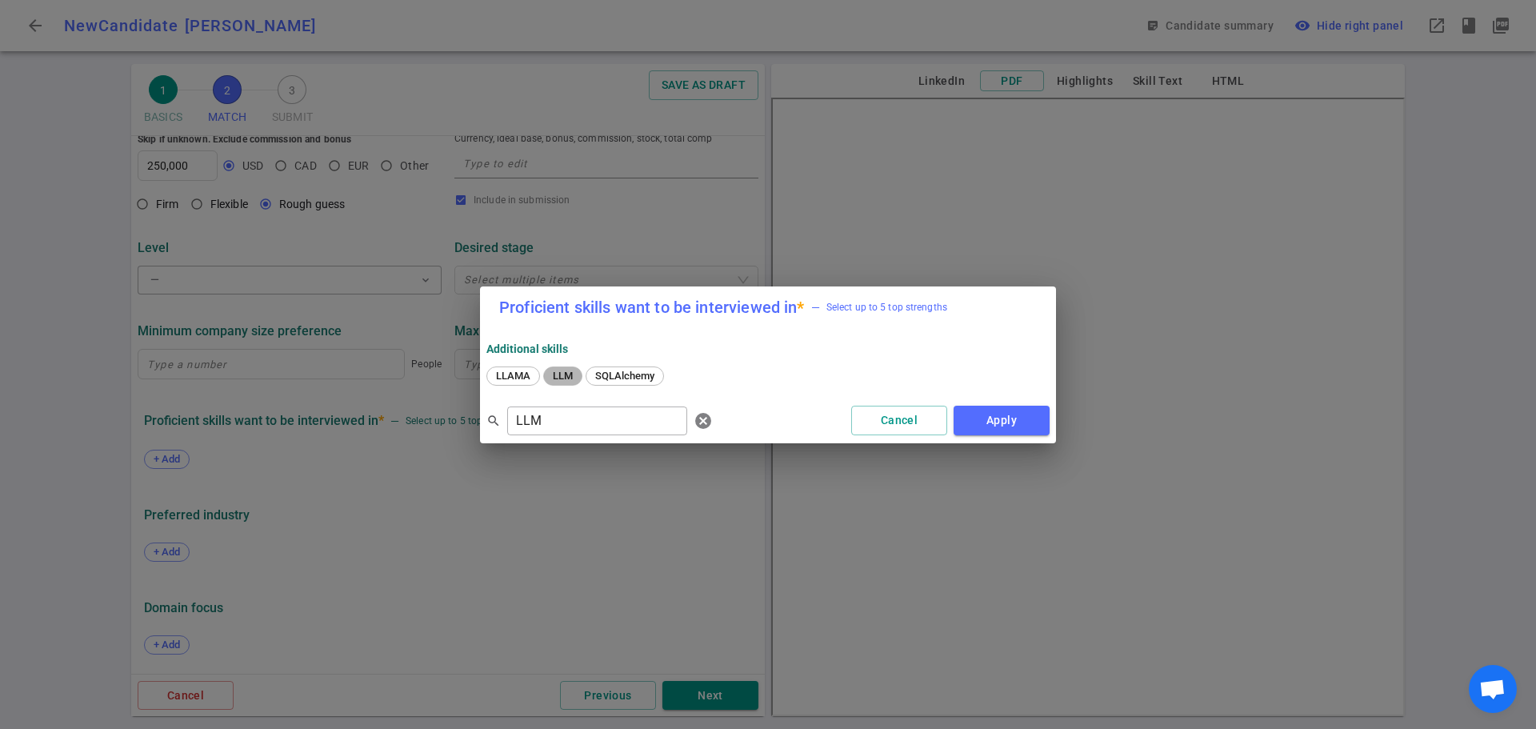
click at [564, 381] on div "LLM" at bounding box center [562, 375] width 39 height 19
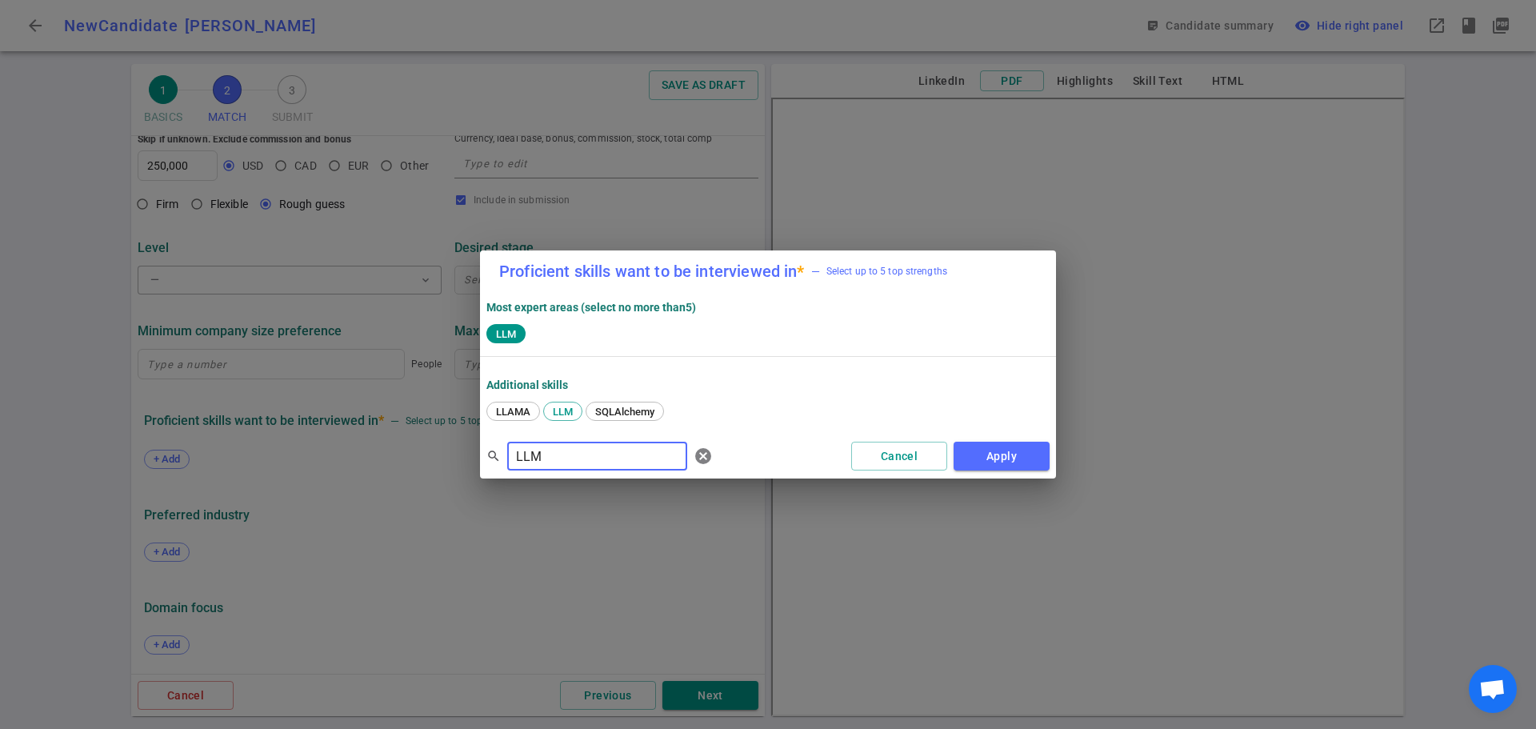
drag, startPoint x: 530, startPoint y: 458, endPoint x: 463, endPoint y: 459, distance: 67.2
click at [463, 457] on div "Proficient skills want to be interviewed in * — Select up to 5 top strengths Mo…" at bounding box center [768, 364] width 1536 height 729
click at [544, 406] on span "GPT" at bounding box center [548, 412] width 31 height 12
drag, startPoint x: 590, startPoint y: 457, endPoint x: 446, endPoint y: 464, distance: 144.2
click at [446, 463] on div "Proficient skills want to be interviewed in * — Select up to 5 top strengths Mo…" at bounding box center [768, 364] width 1536 height 729
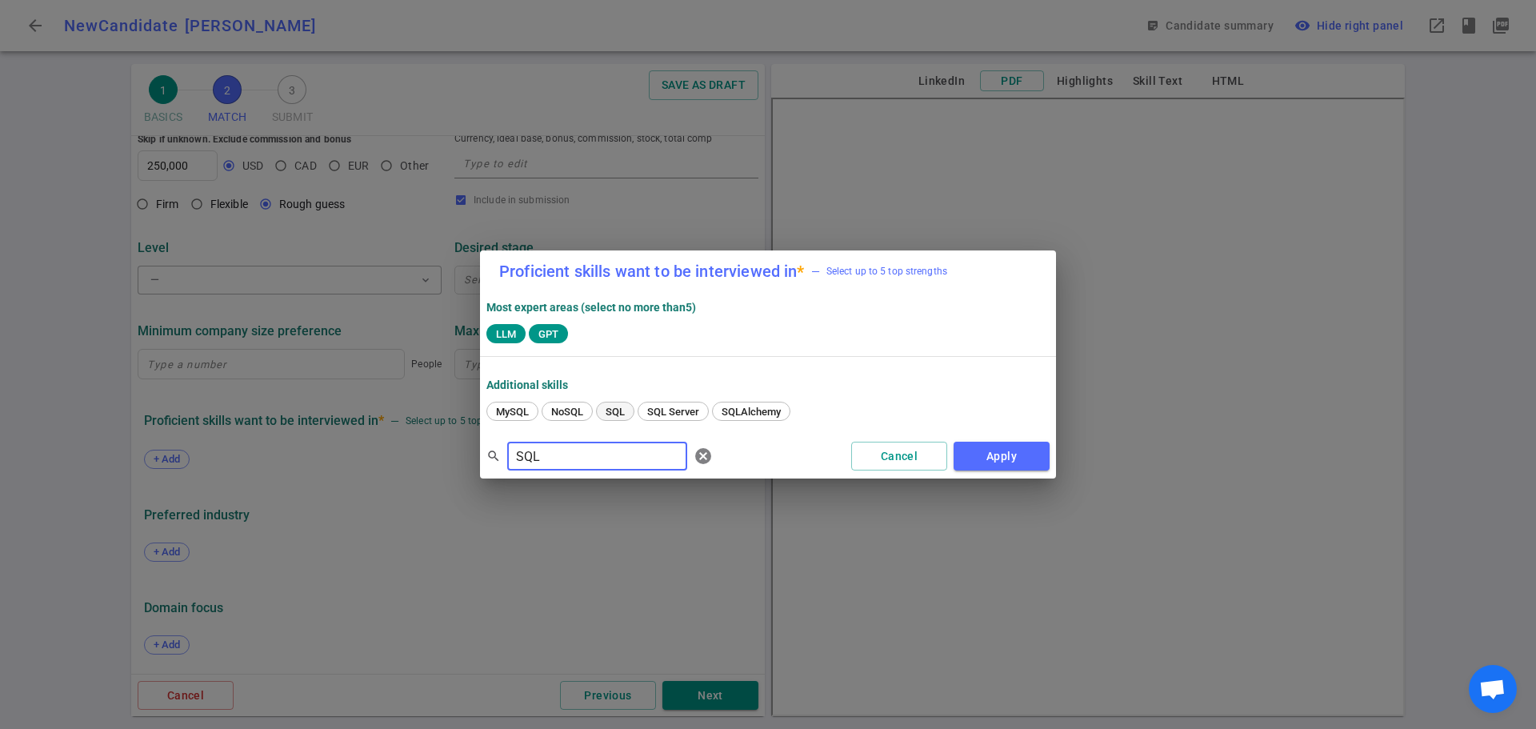
click at [612, 413] on span "SQL" at bounding box center [615, 412] width 30 height 12
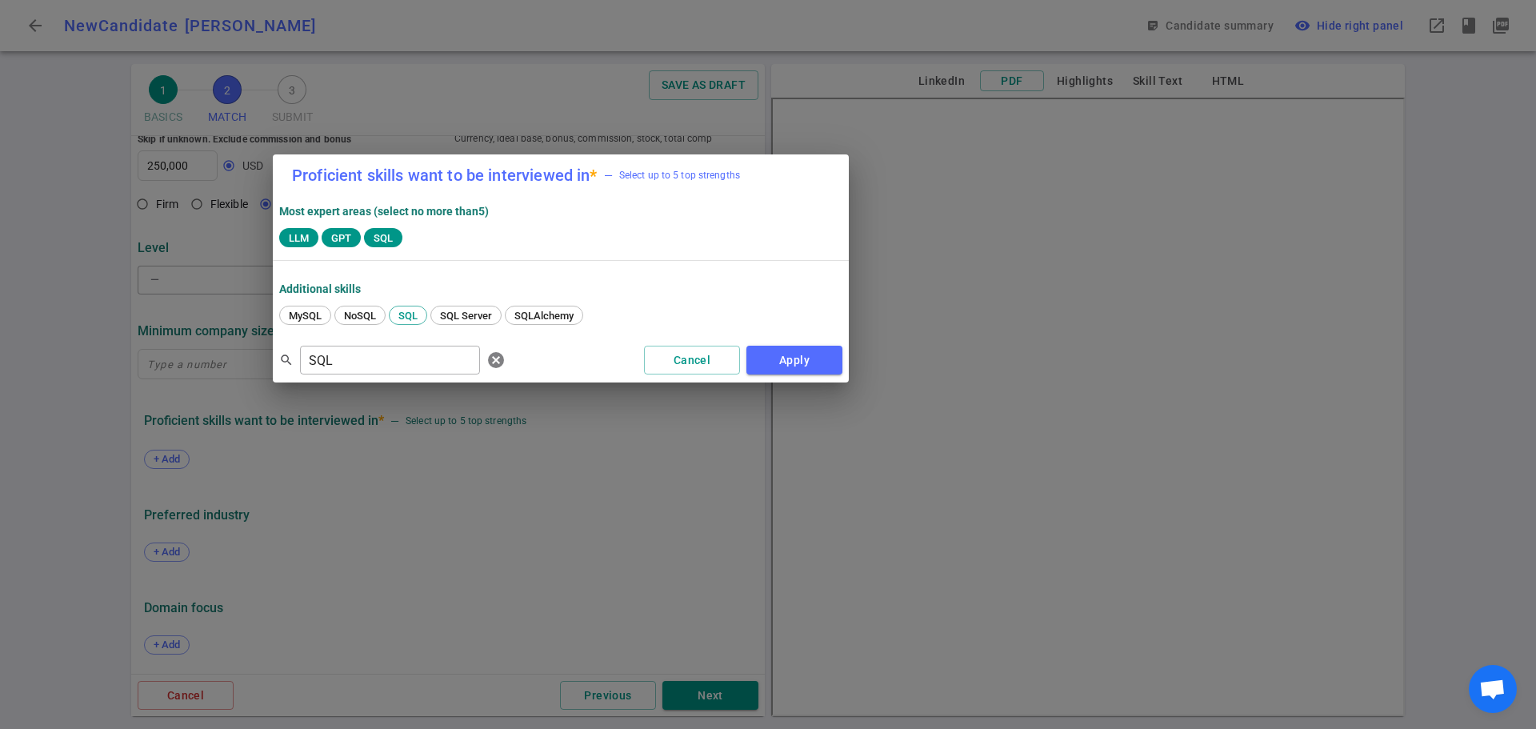
drag, startPoint x: 648, startPoint y: 282, endPoint x: 458, endPoint y: 189, distance: 211.8
click at [458, 187] on h2 "Proficient skills want to be interviewed in * — Select up to 5 top strengths" at bounding box center [561, 175] width 576 height 42
click at [373, 365] on input "SQL" at bounding box center [390, 360] width 180 height 26
type input "S"
click at [374, 307] on div "LLAMA" at bounding box center [373, 315] width 54 height 19
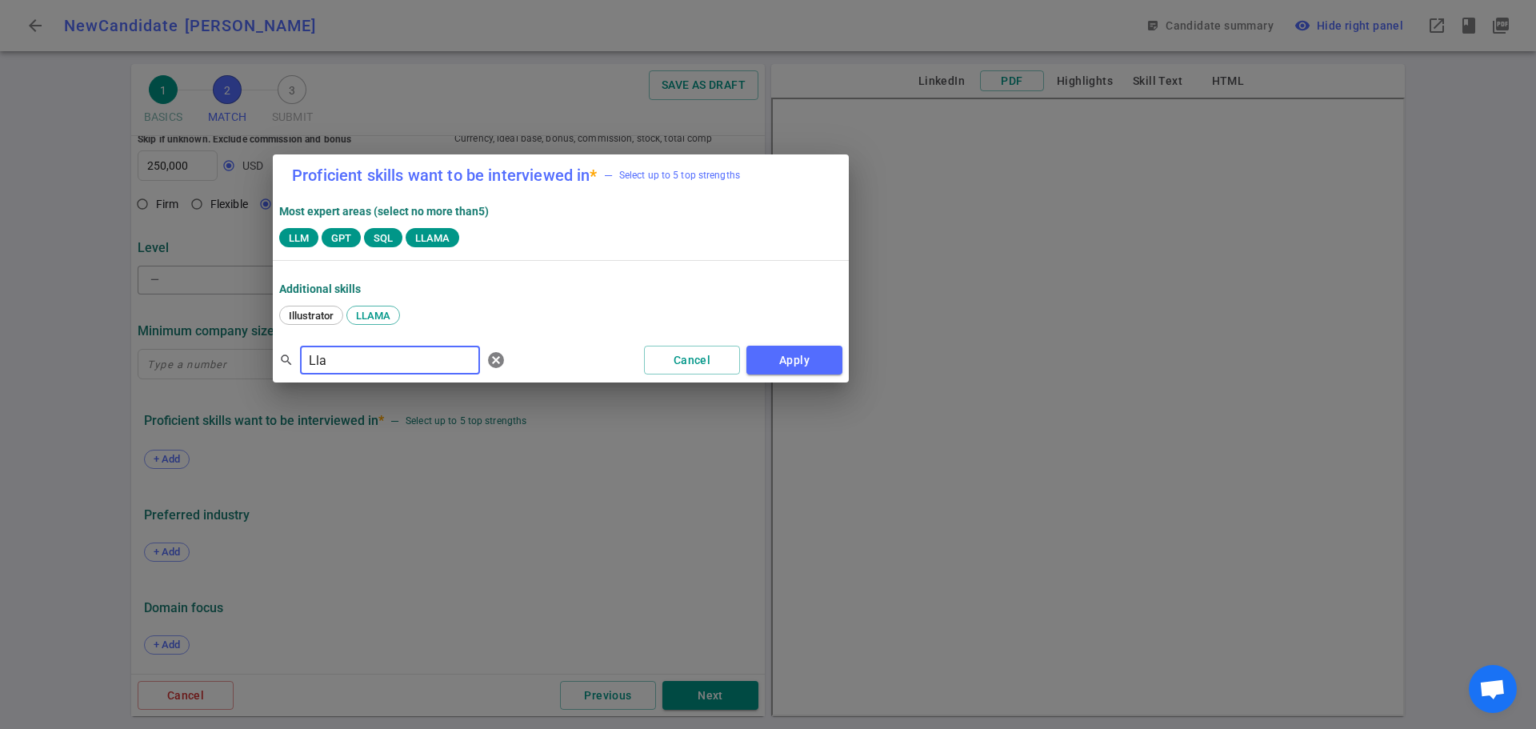
drag, startPoint x: 348, startPoint y: 356, endPoint x: 238, endPoint y: 357, distance: 110.4
click at [238, 354] on div "Proficient skills want to be interviewed in * — Select up to 5 top strengths Mo…" at bounding box center [768, 364] width 1536 height 729
type input "Clau"
click at [291, 315] on span "[PERSON_NAME]" at bounding box center [328, 316] width 90 height 12
click at [784, 368] on button "Apply" at bounding box center [794, 361] width 96 height 30
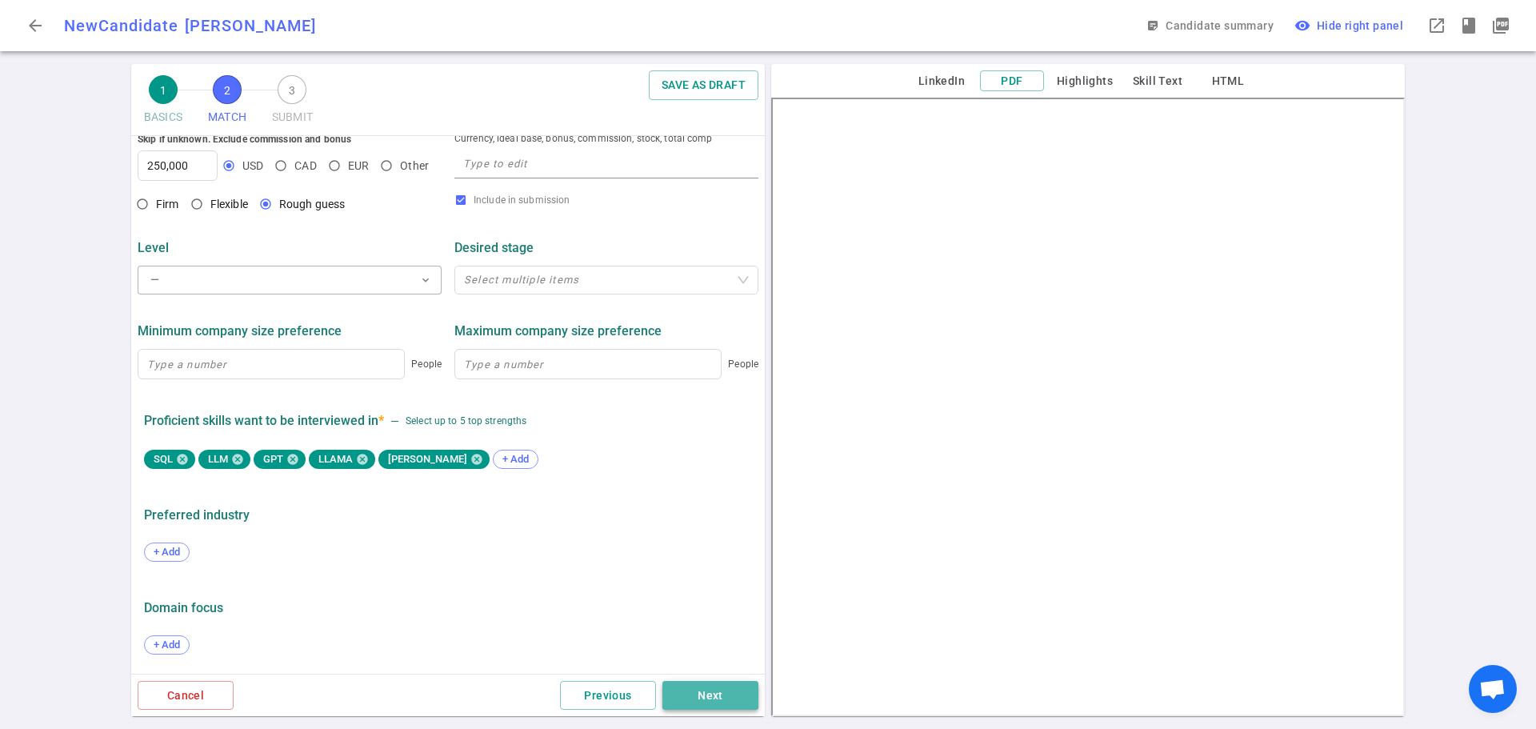
click at [709, 692] on button "Next" at bounding box center [710, 696] width 96 height 30
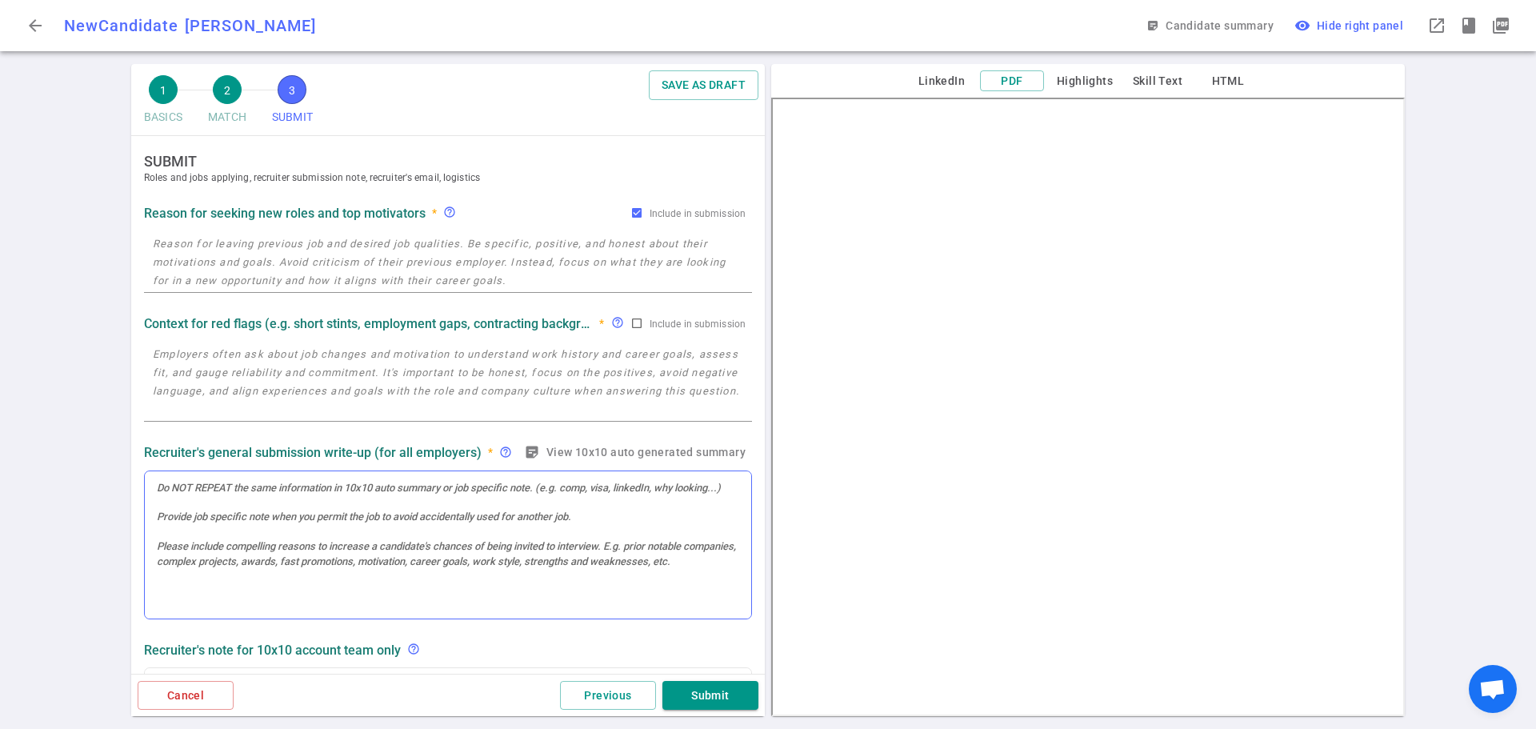
scroll to position [0, 0]
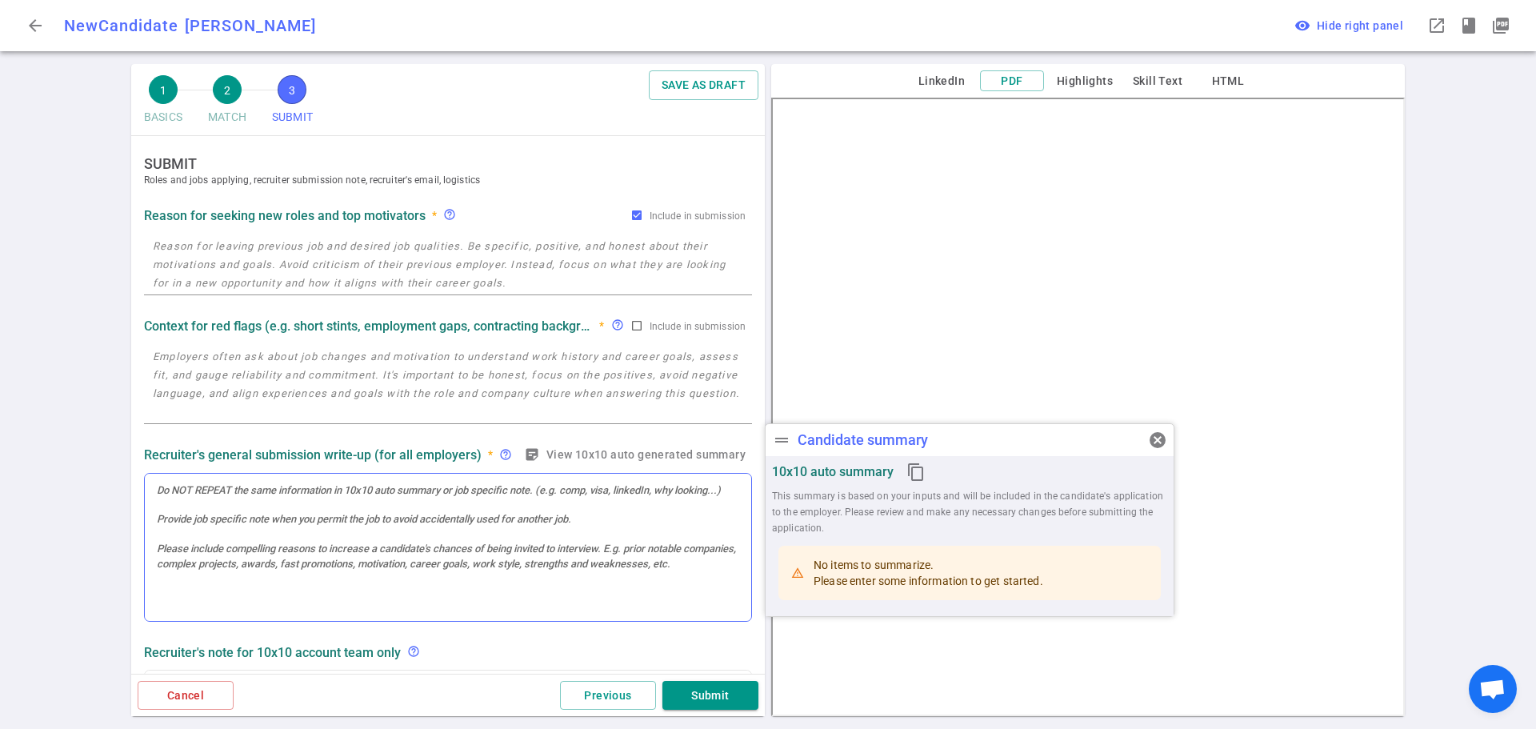
click at [231, 546] on div at bounding box center [448, 548] width 606 height 148
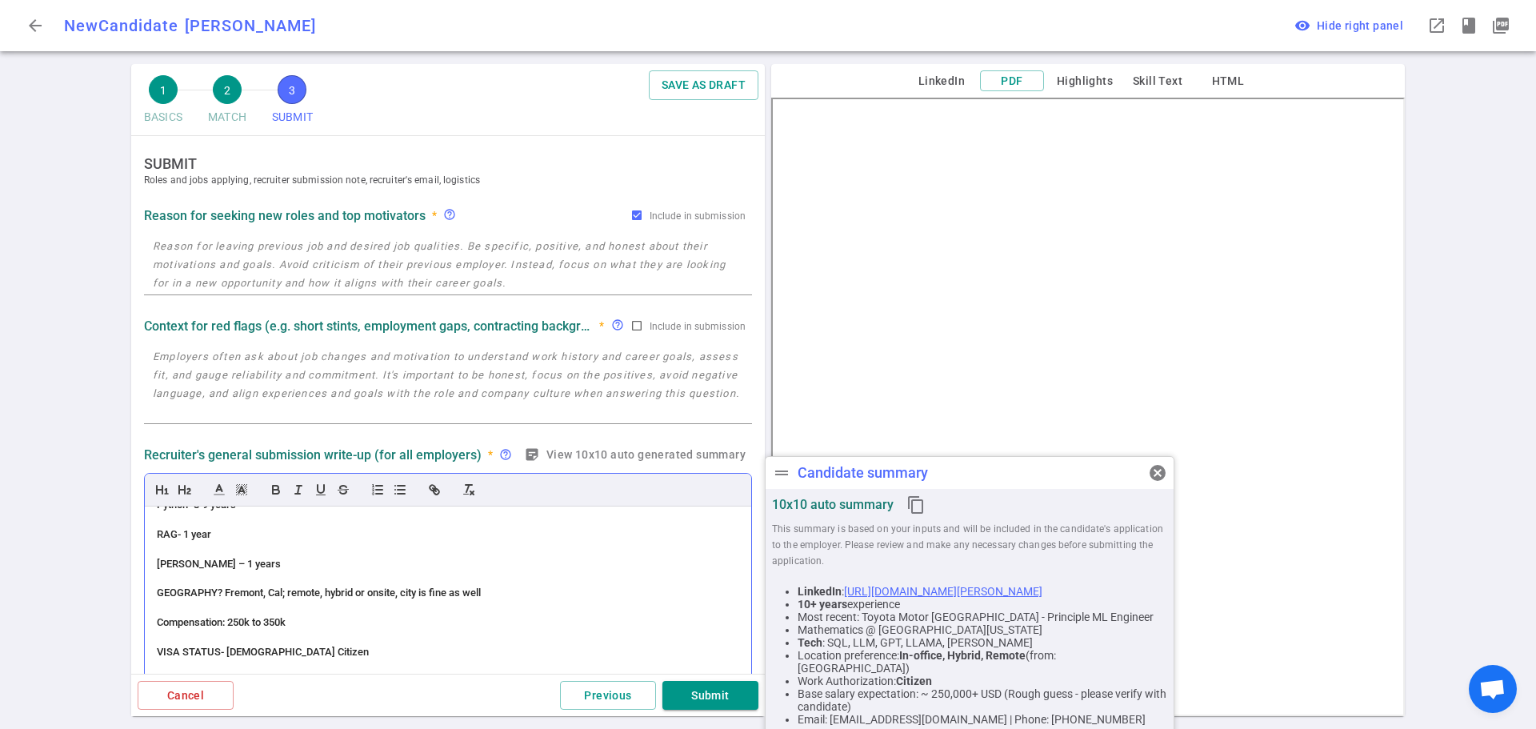
scroll to position [80, 0]
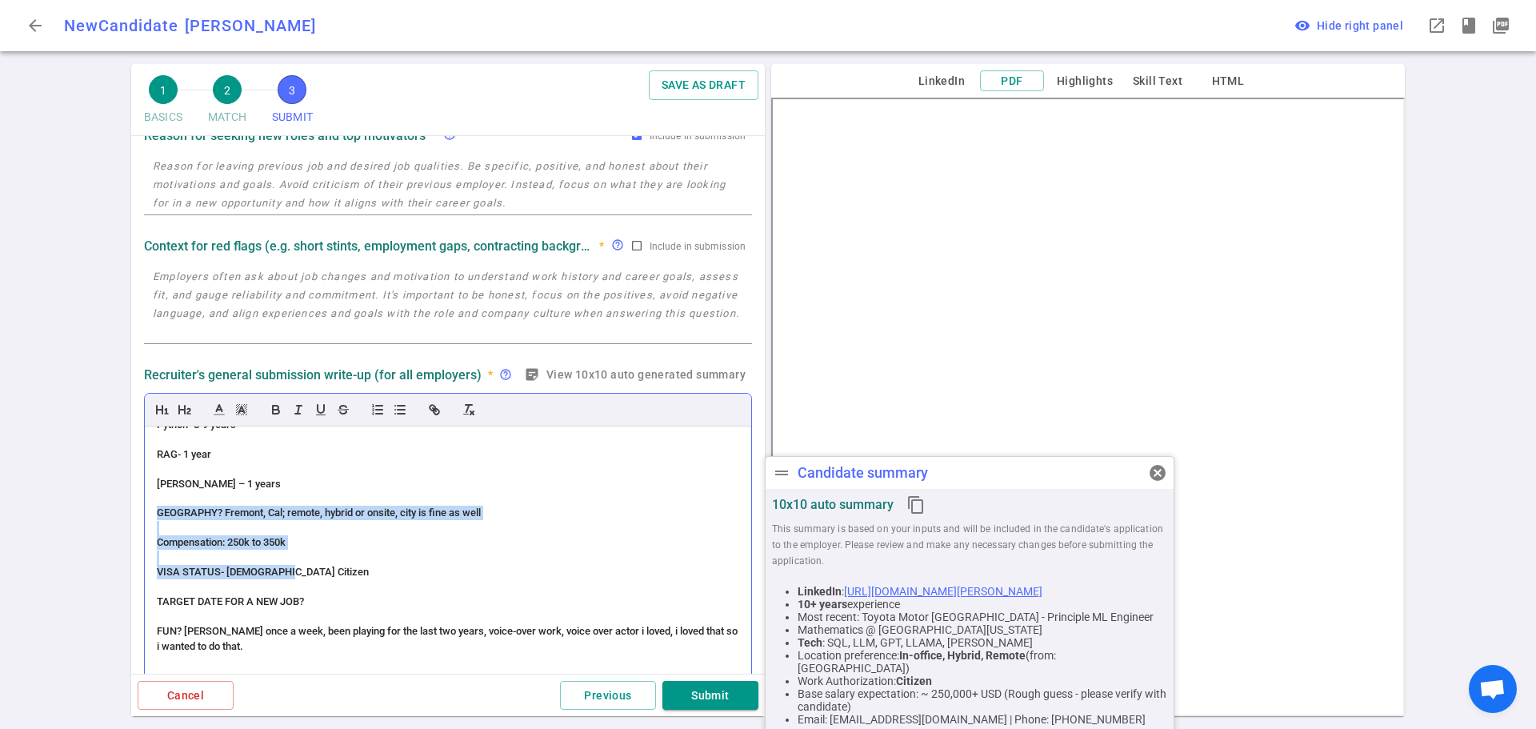
drag, startPoint x: 291, startPoint y: 568, endPoint x: 146, endPoint y: 510, distance: 156.6
click at [146, 510] on div "(ACCENT) PERSONALITY – (slight accent) accommodating, open, kind, team-payer, a…" at bounding box center [448, 559] width 606 height 266
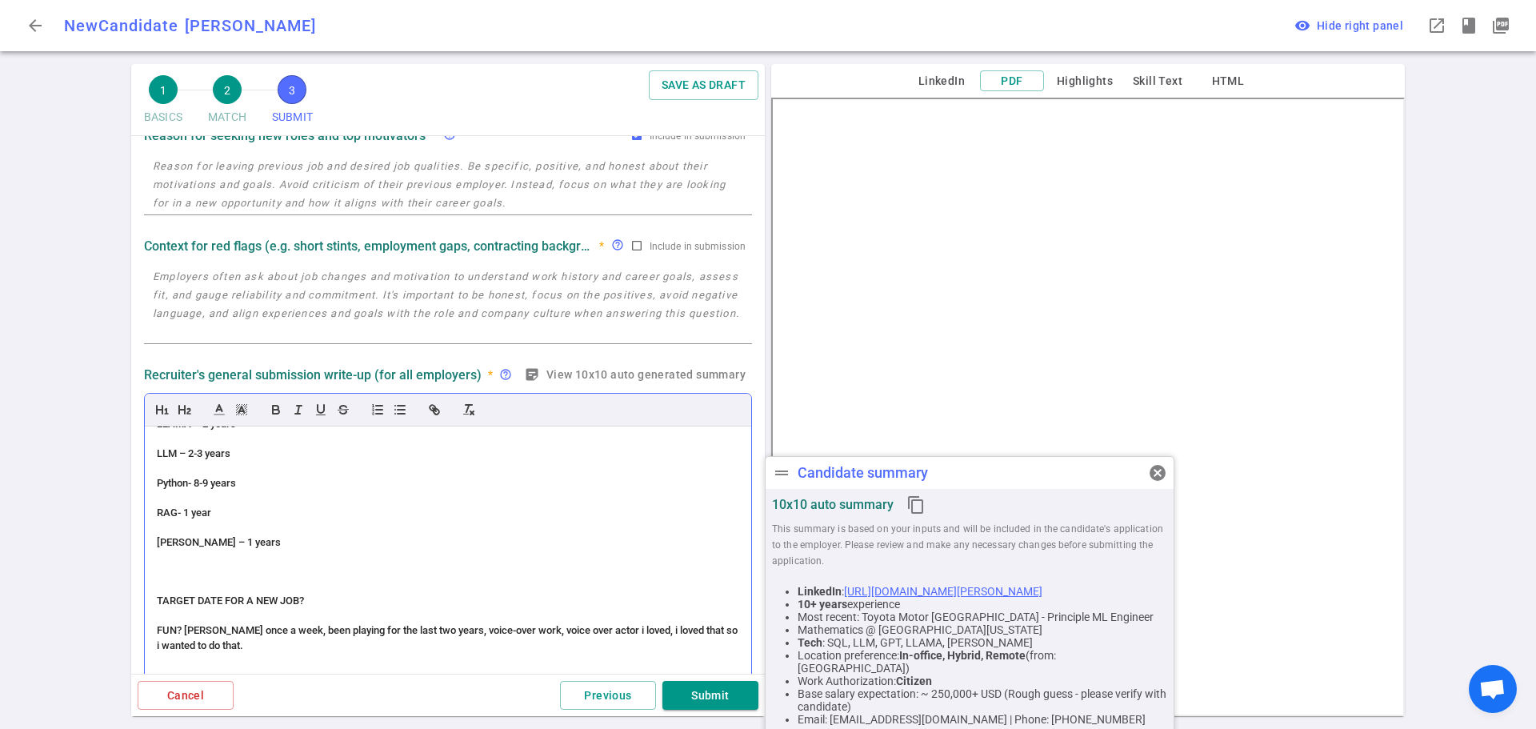
scroll to position [138, 0]
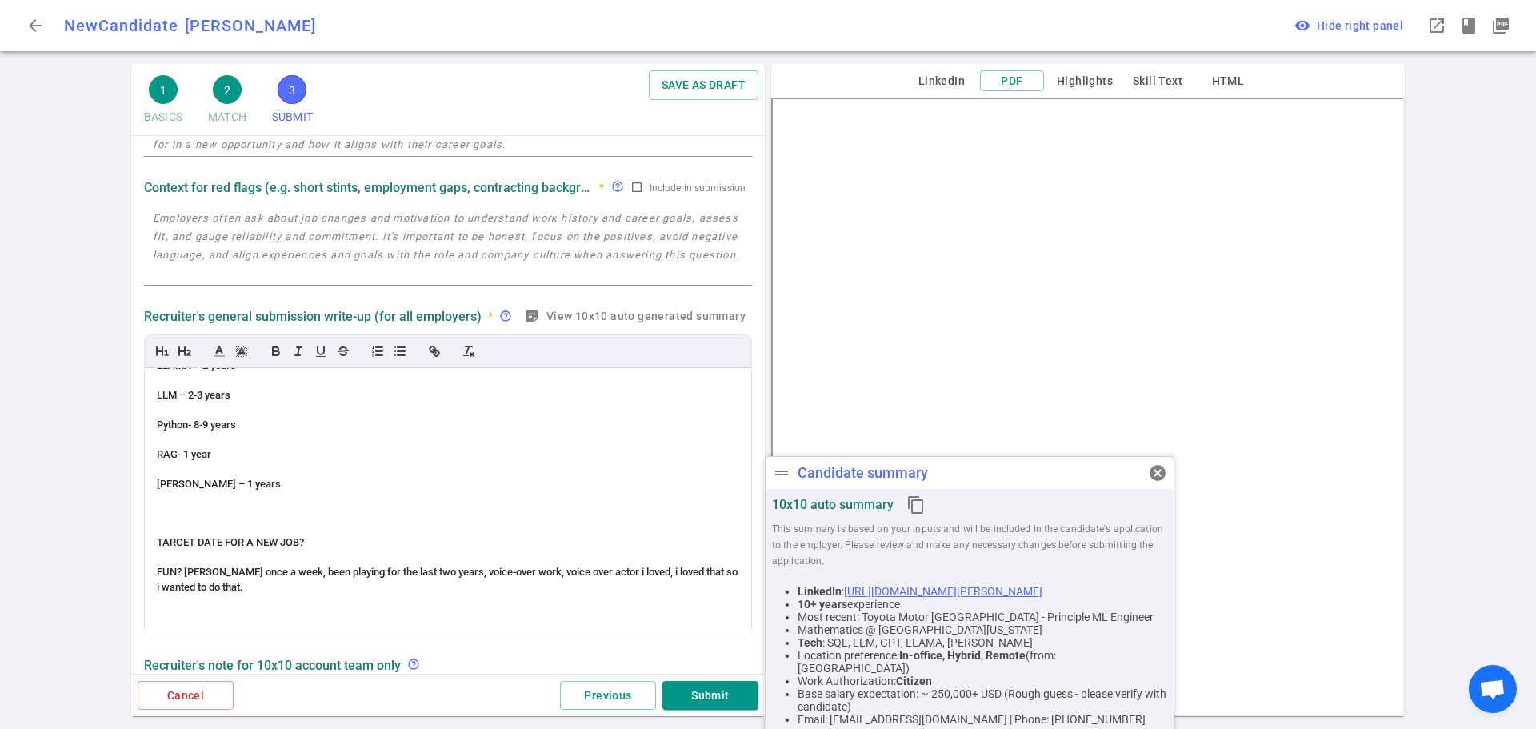
drag, startPoint x: 295, startPoint y: 539, endPoint x: 142, endPoint y: 536, distance: 153.6
click at [143, 535] on div "Recruiter's general submission write-up (for all employers) * help_outline stic…" at bounding box center [448, 470] width 621 height 337
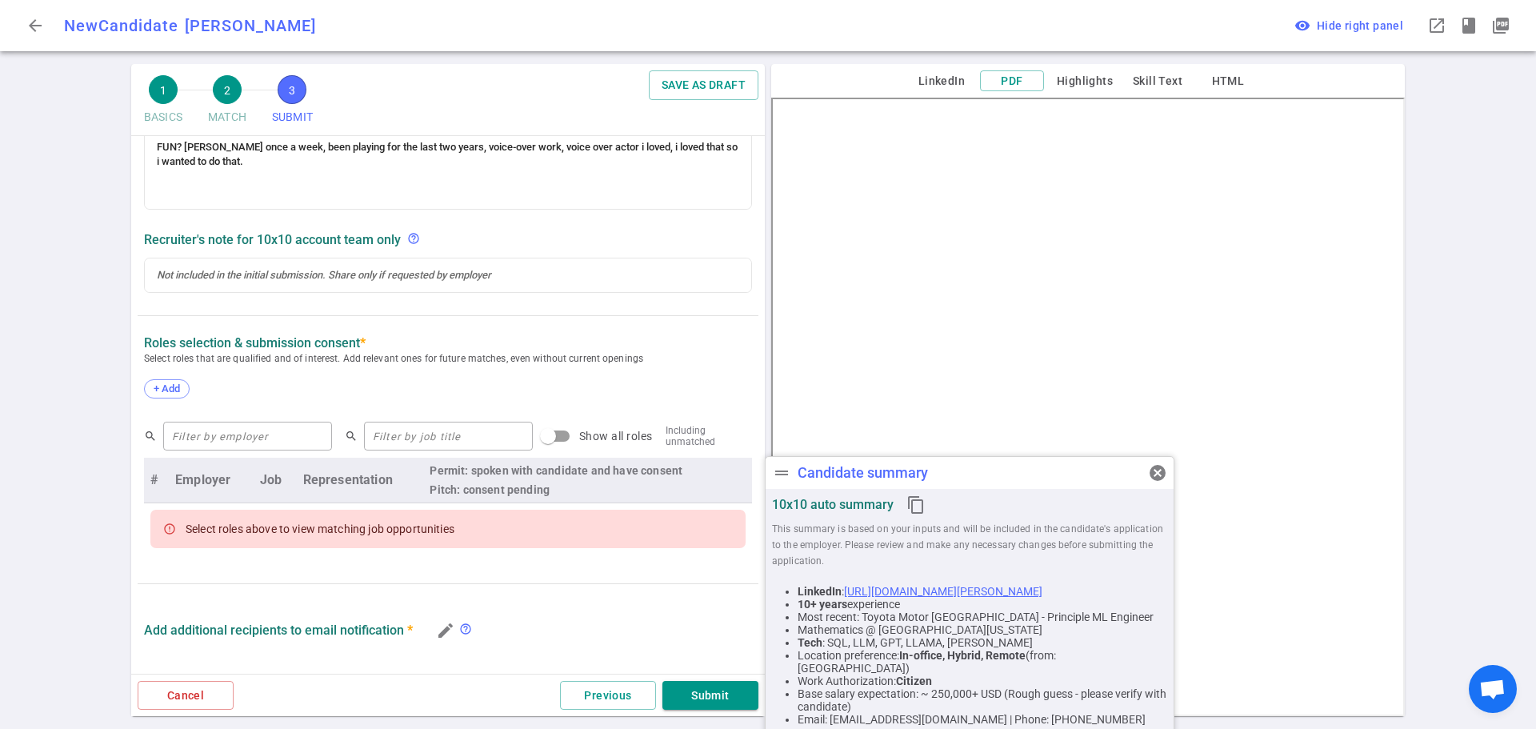
scroll to position [817, 0]
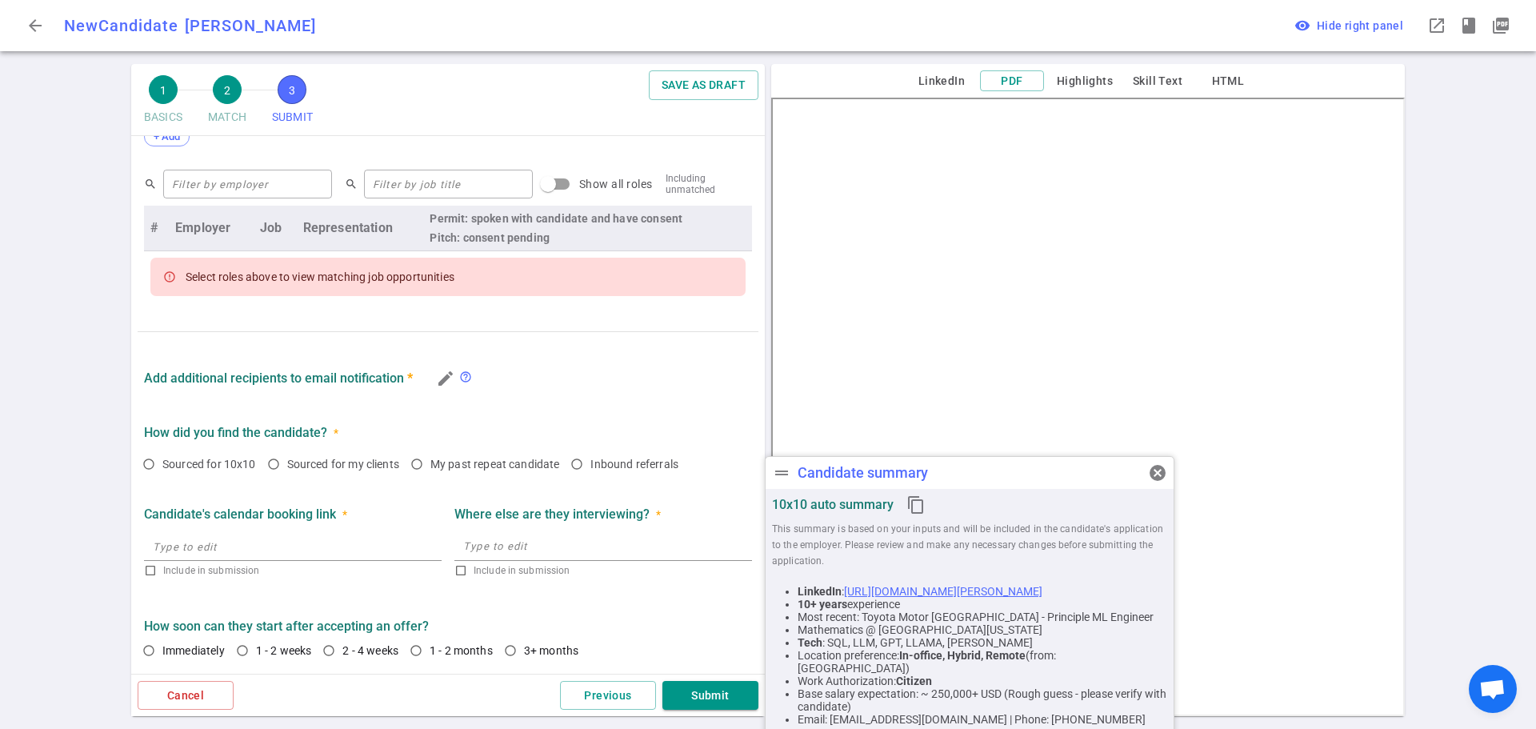
click at [164, 146] on div "+ Add" at bounding box center [448, 138] width 608 height 35
click at [160, 143] on div "+ Add" at bounding box center [167, 136] width 46 height 19
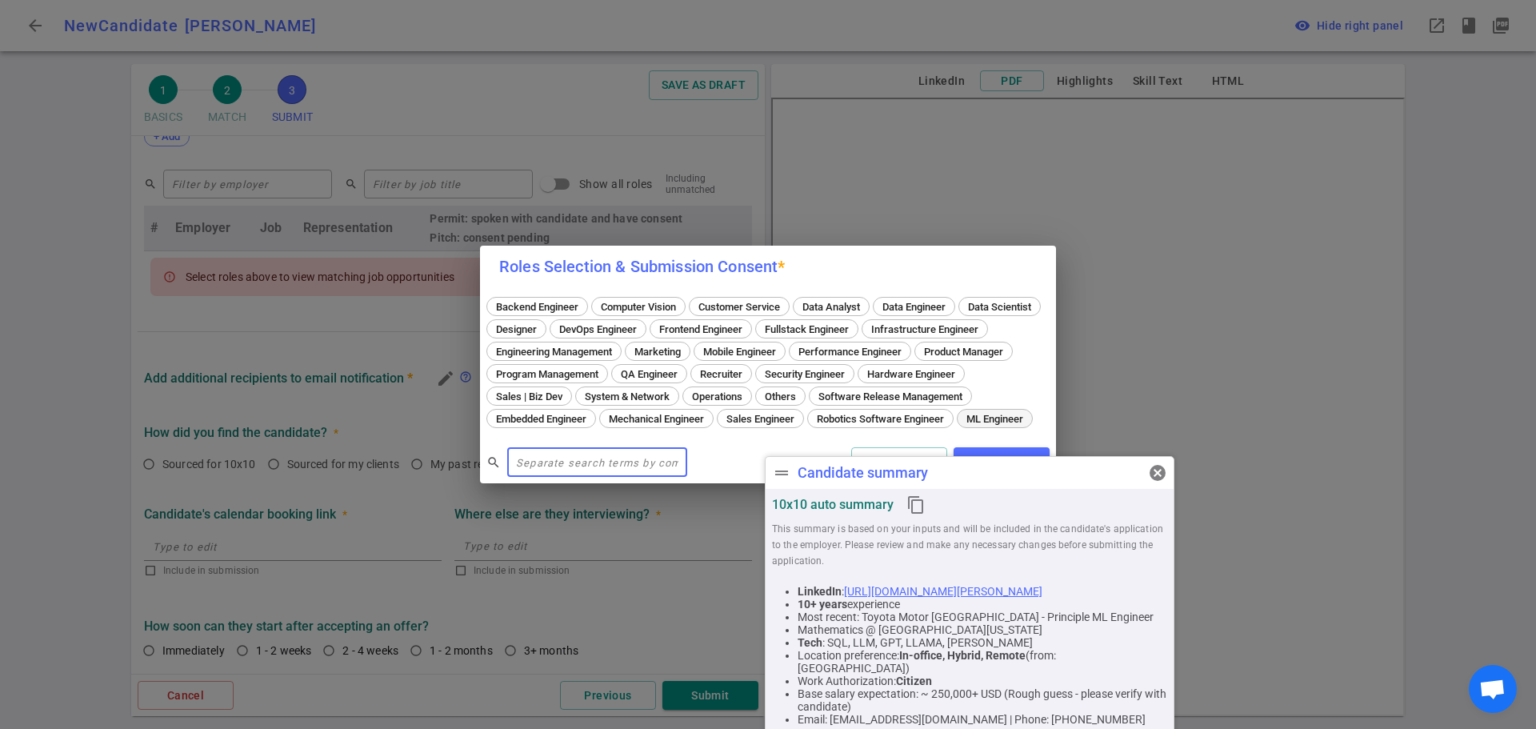
click at [961, 425] on span "ML Engineer" at bounding box center [995, 419] width 68 height 12
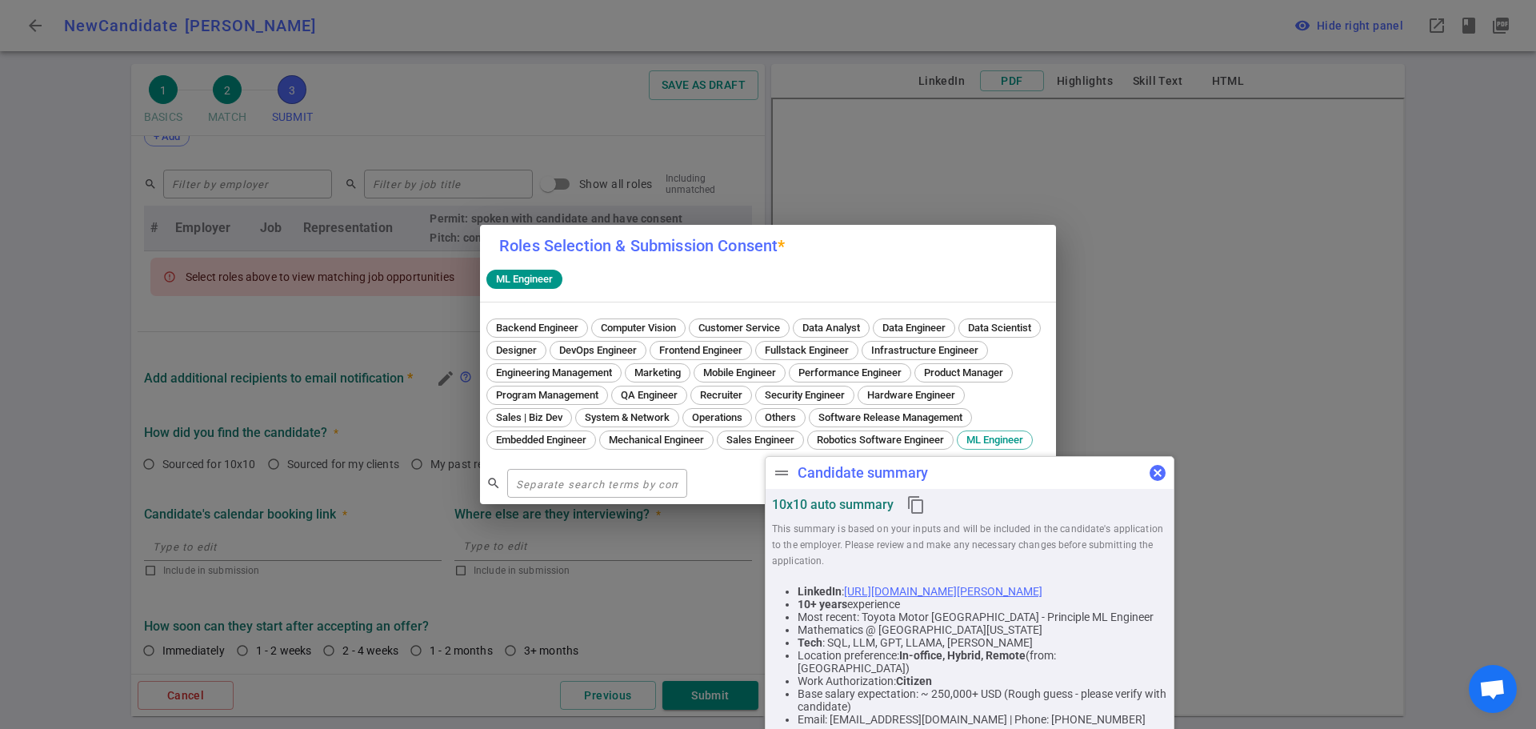
click at [1158, 474] on div "drag_handle Candidate summary cancel 10x10 auto summary content_copy This summa…" at bounding box center [970, 602] width 410 height 293
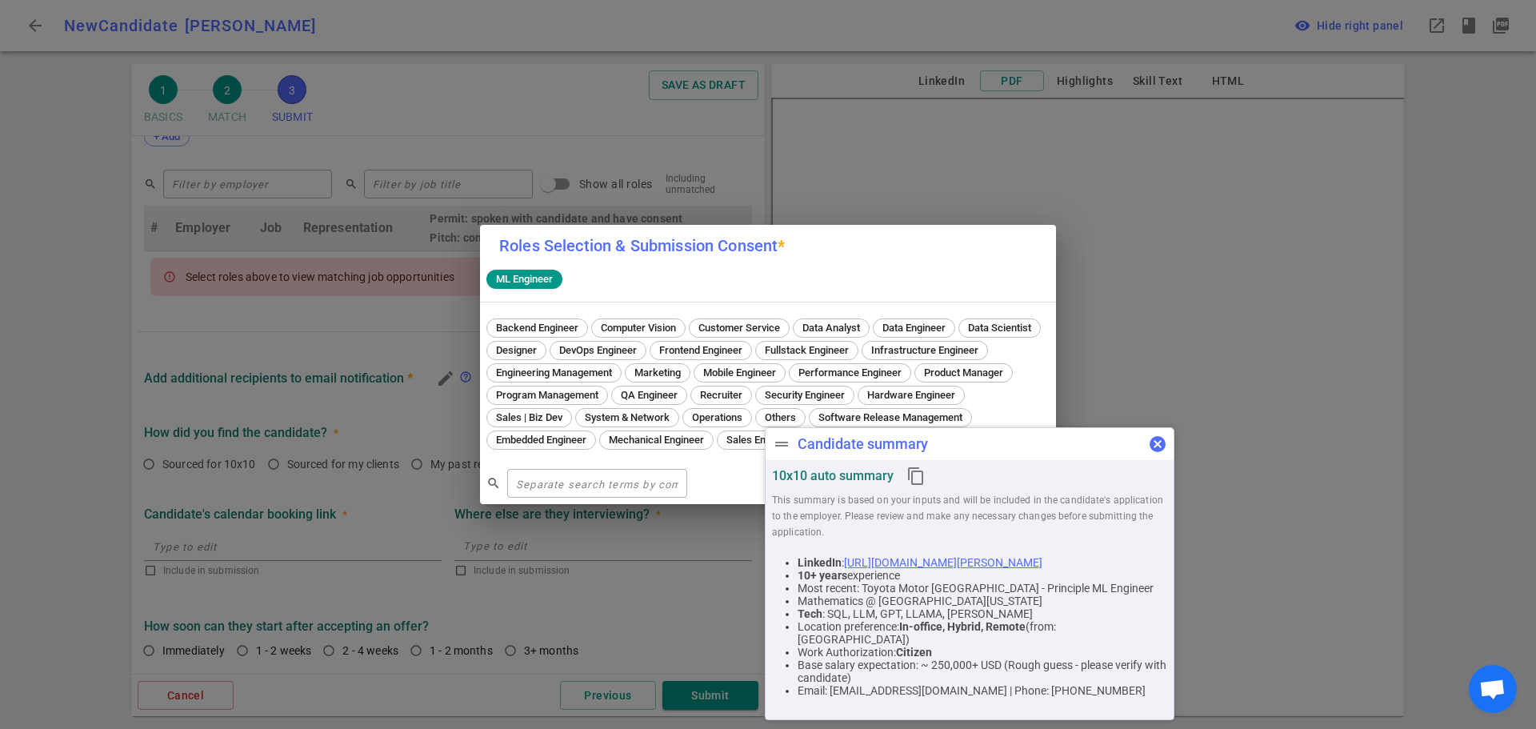
click at [1151, 447] on span "cancel" at bounding box center [1157, 443] width 19 height 19
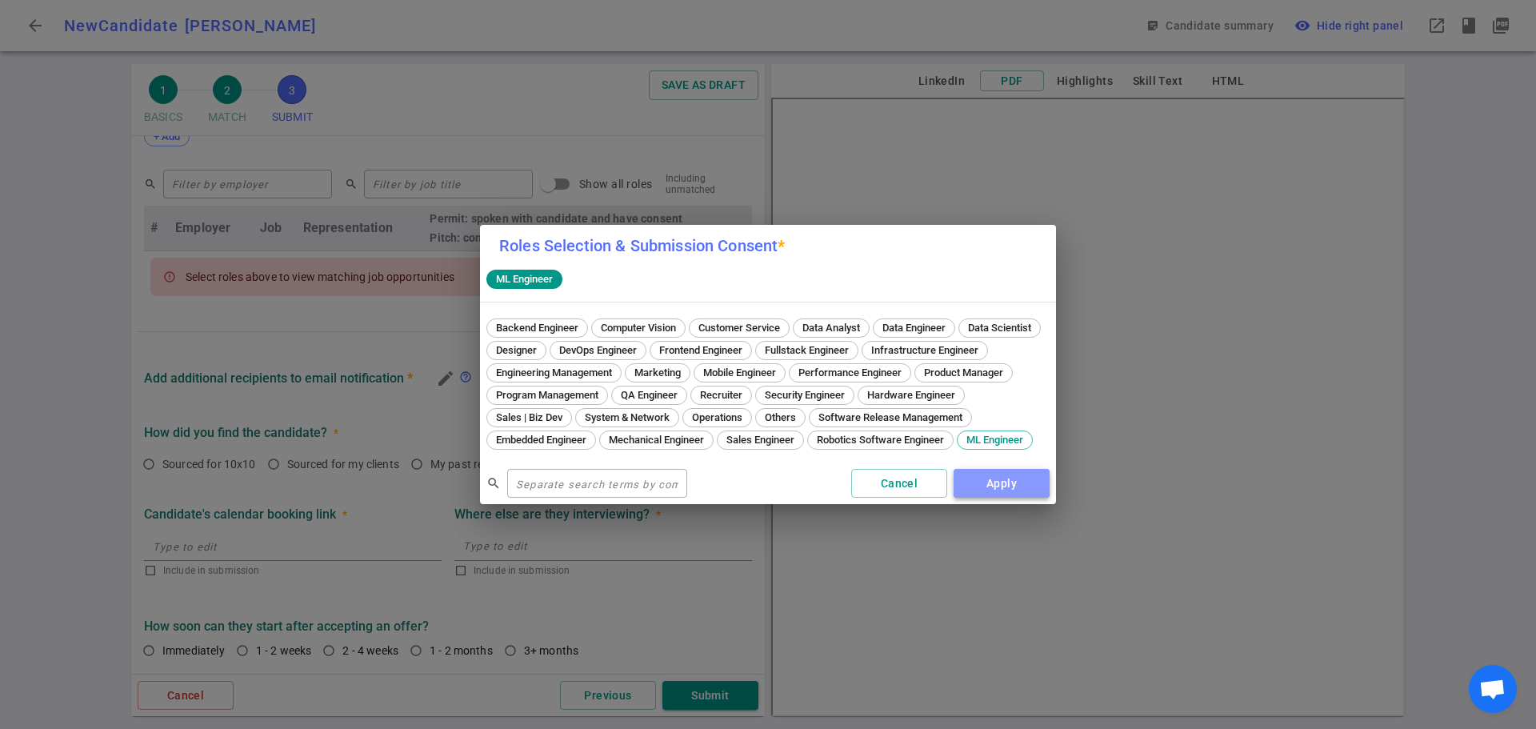
click at [994, 498] on button "Apply" at bounding box center [1002, 484] width 96 height 30
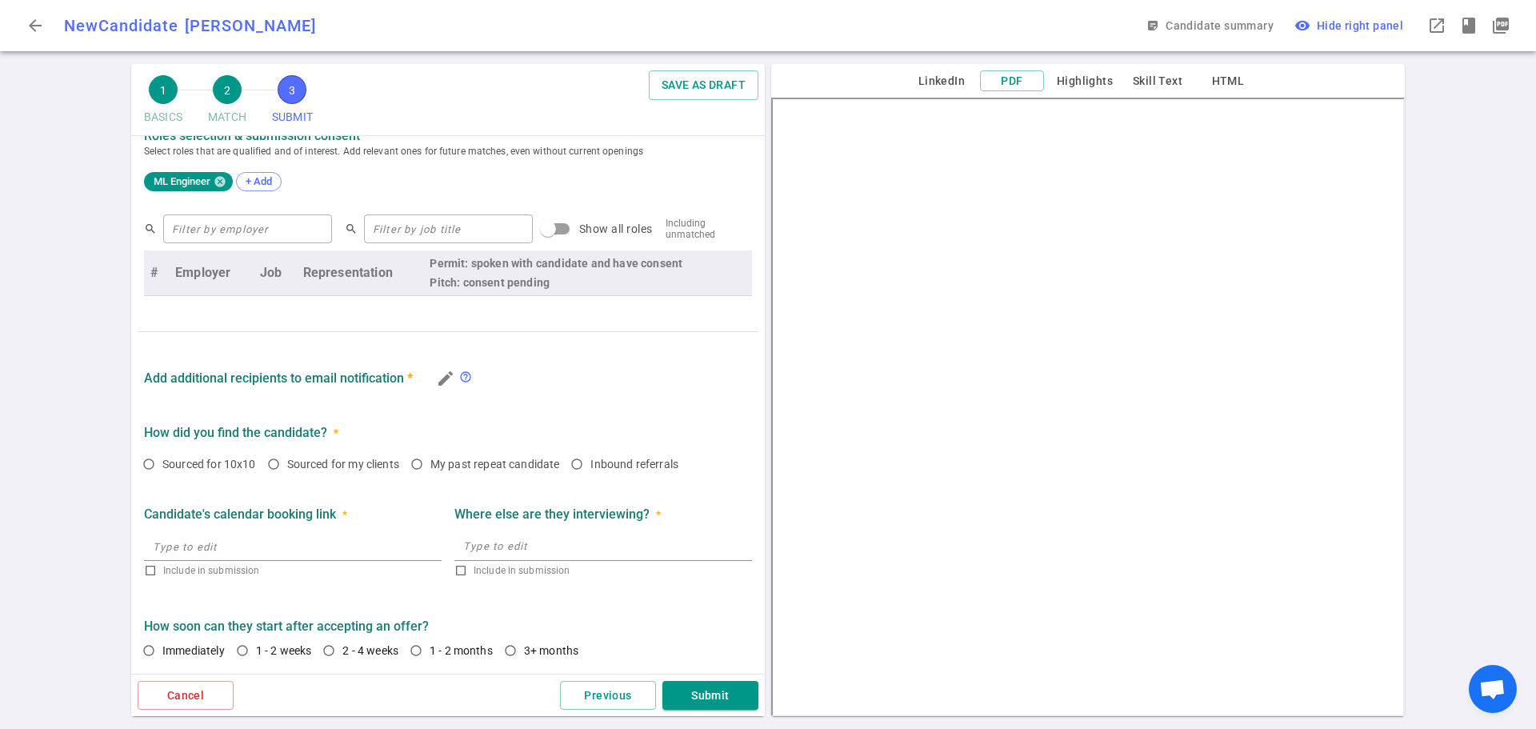
scroll to position [775, 0]
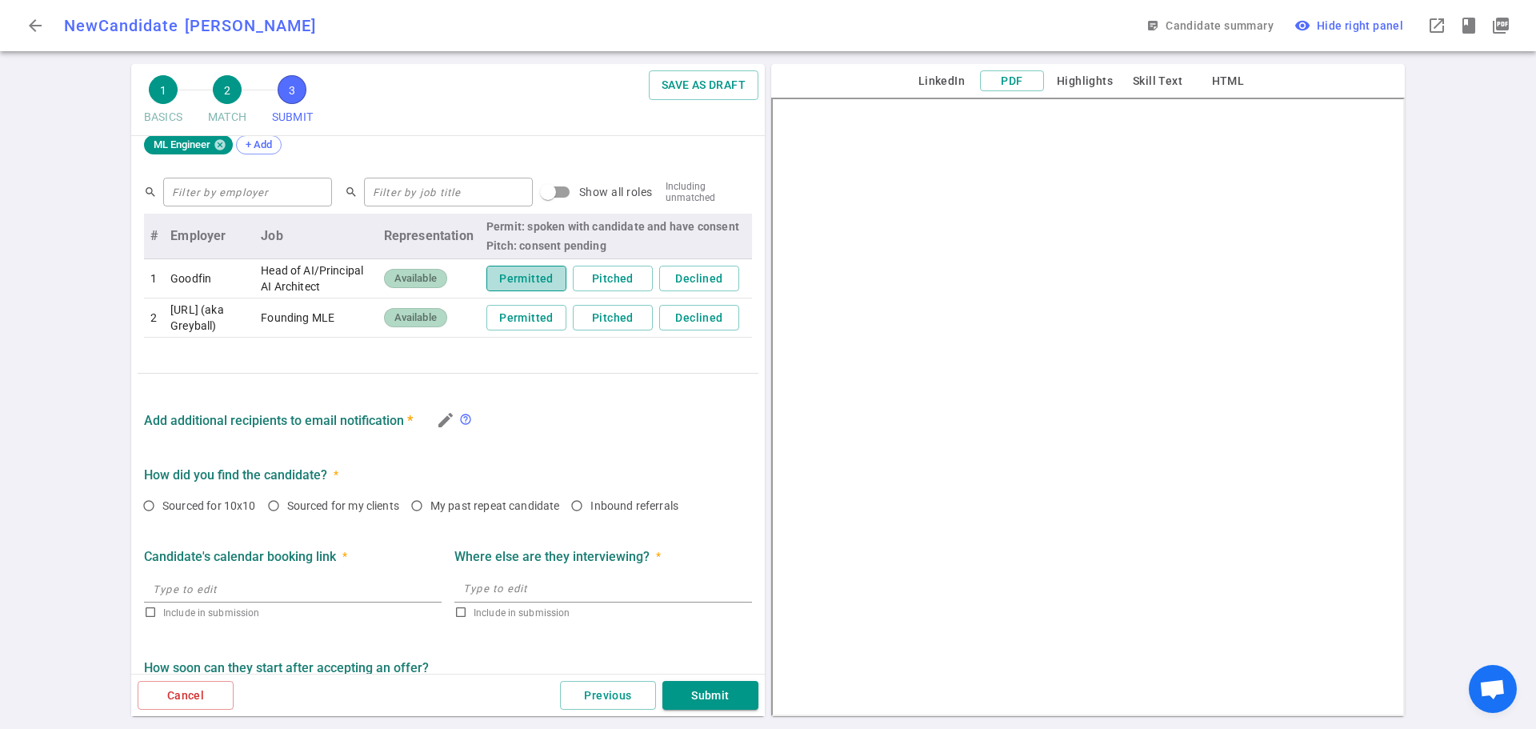
click at [496, 288] on button "Permitted" at bounding box center [526, 279] width 80 height 26
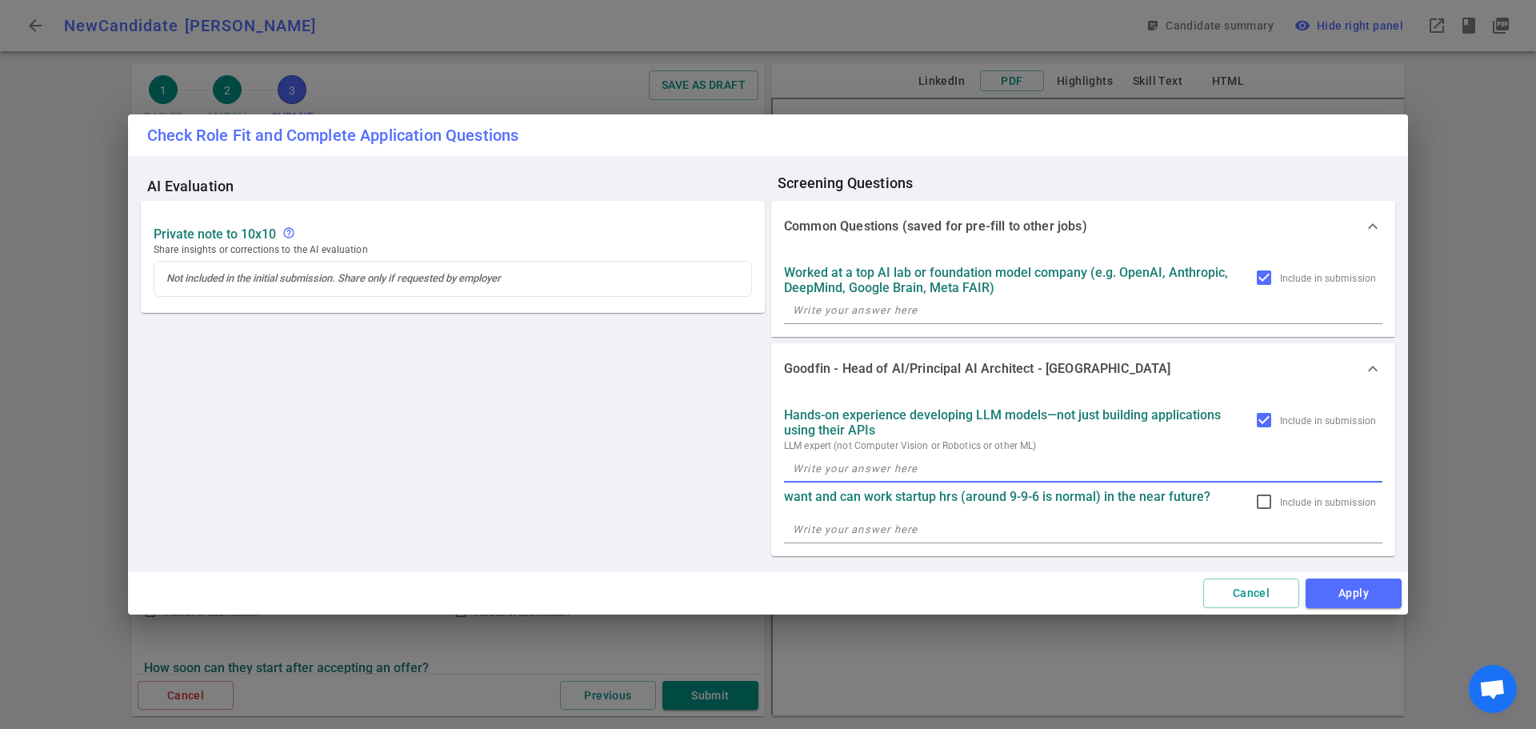
click at [803, 474] on textarea at bounding box center [1083, 468] width 581 height 18
type textarea "Yes"
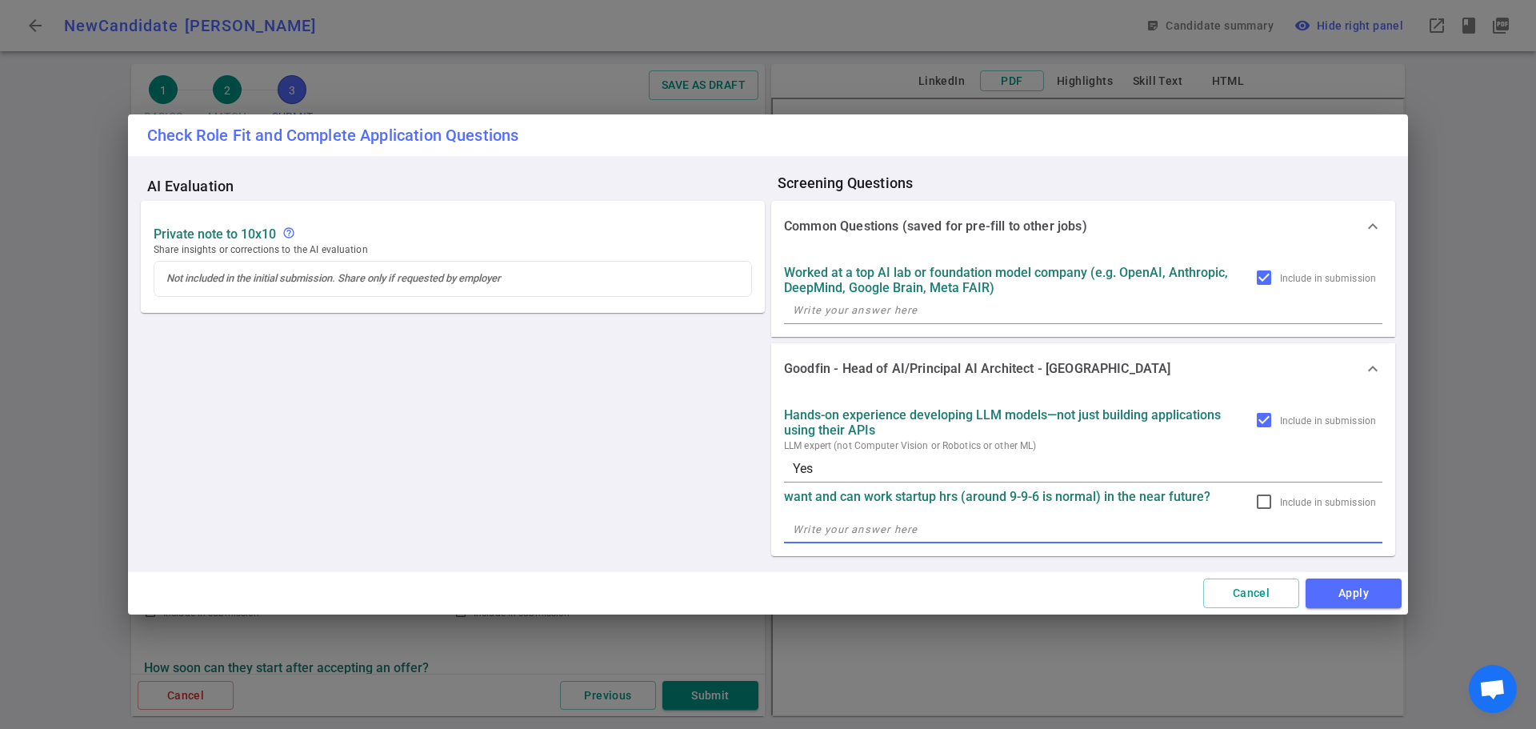
click at [827, 532] on textarea at bounding box center [1083, 529] width 581 height 18
type textarea "Yes"
click at [1335, 590] on button "Apply" at bounding box center [1354, 593] width 96 height 30
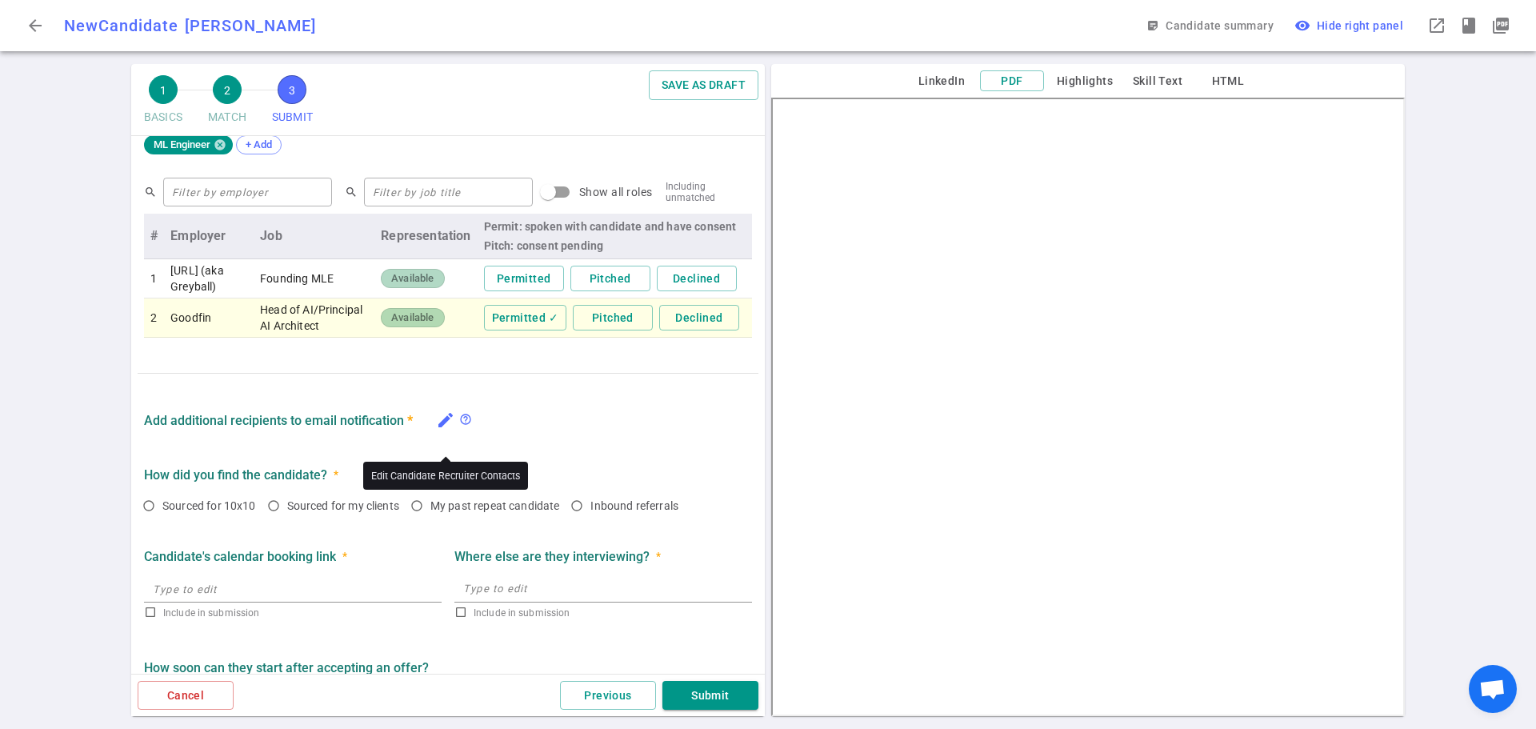
click at [440, 430] on icon "edit" at bounding box center [445, 419] width 19 height 19
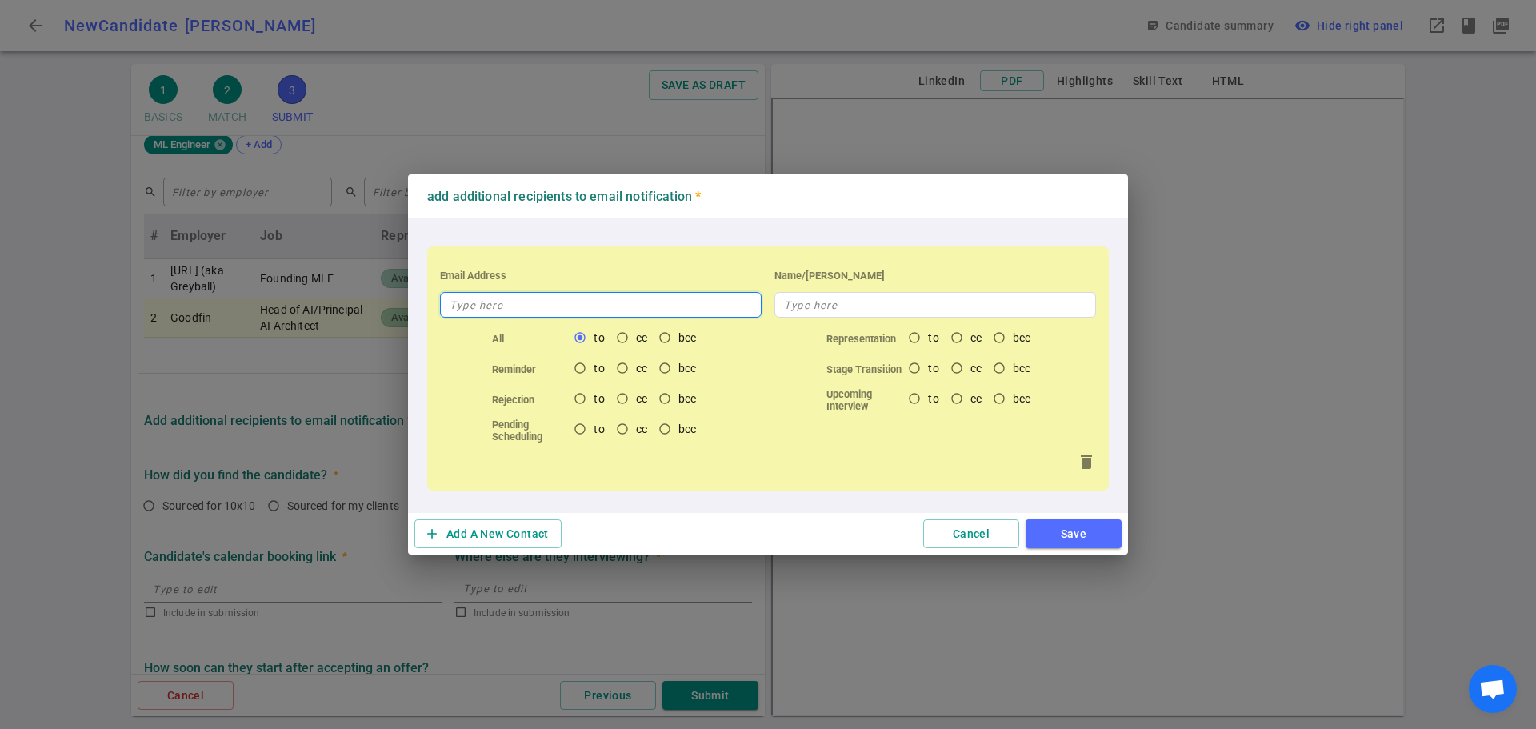
click at [486, 310] on input "text" at bounding box center [601, 305] width 322 height 26
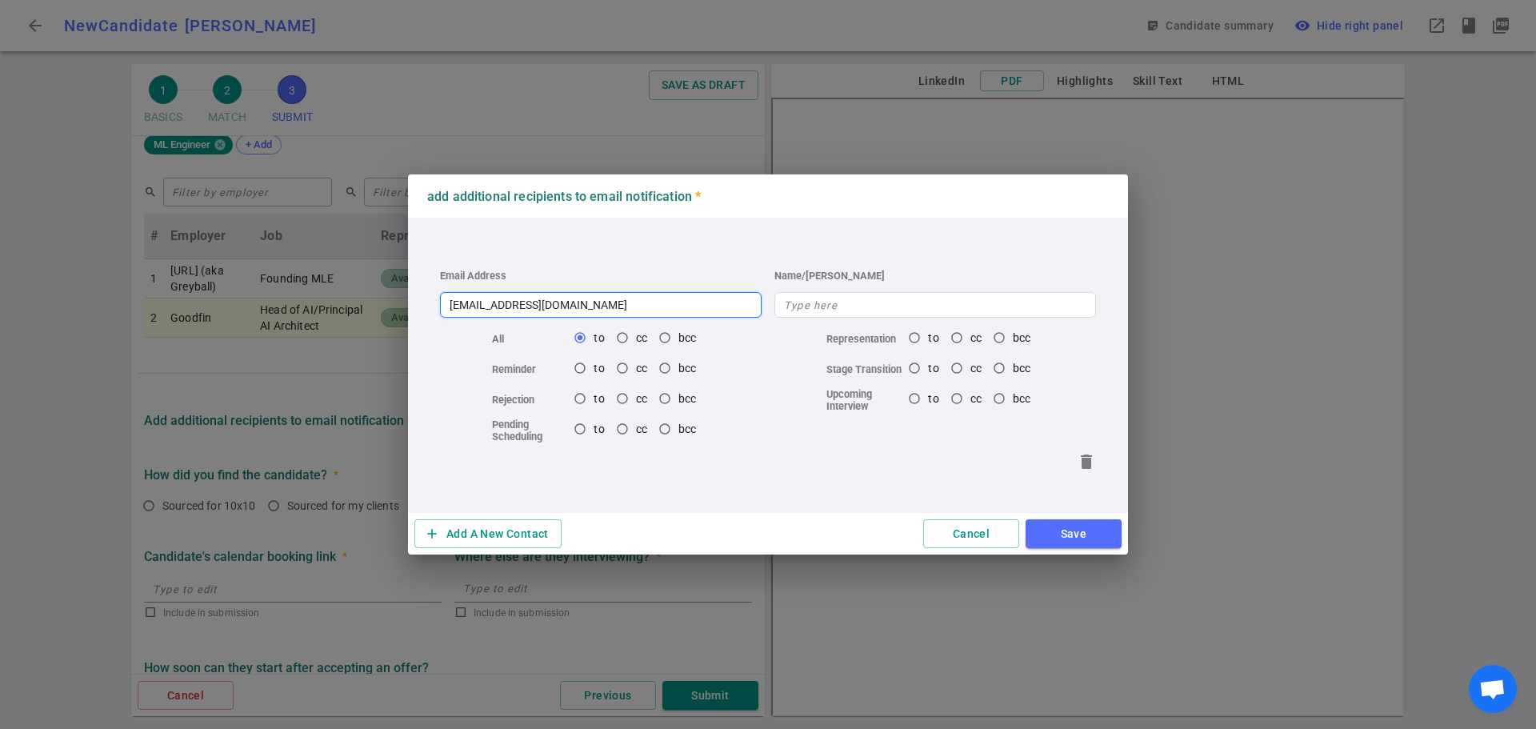
type input "[EMAIL_ADDRESS][DOMAIN_NAME]"
click at [1066, 528] on button "Save" at bounding box center [1074, 534] width 96 height 30
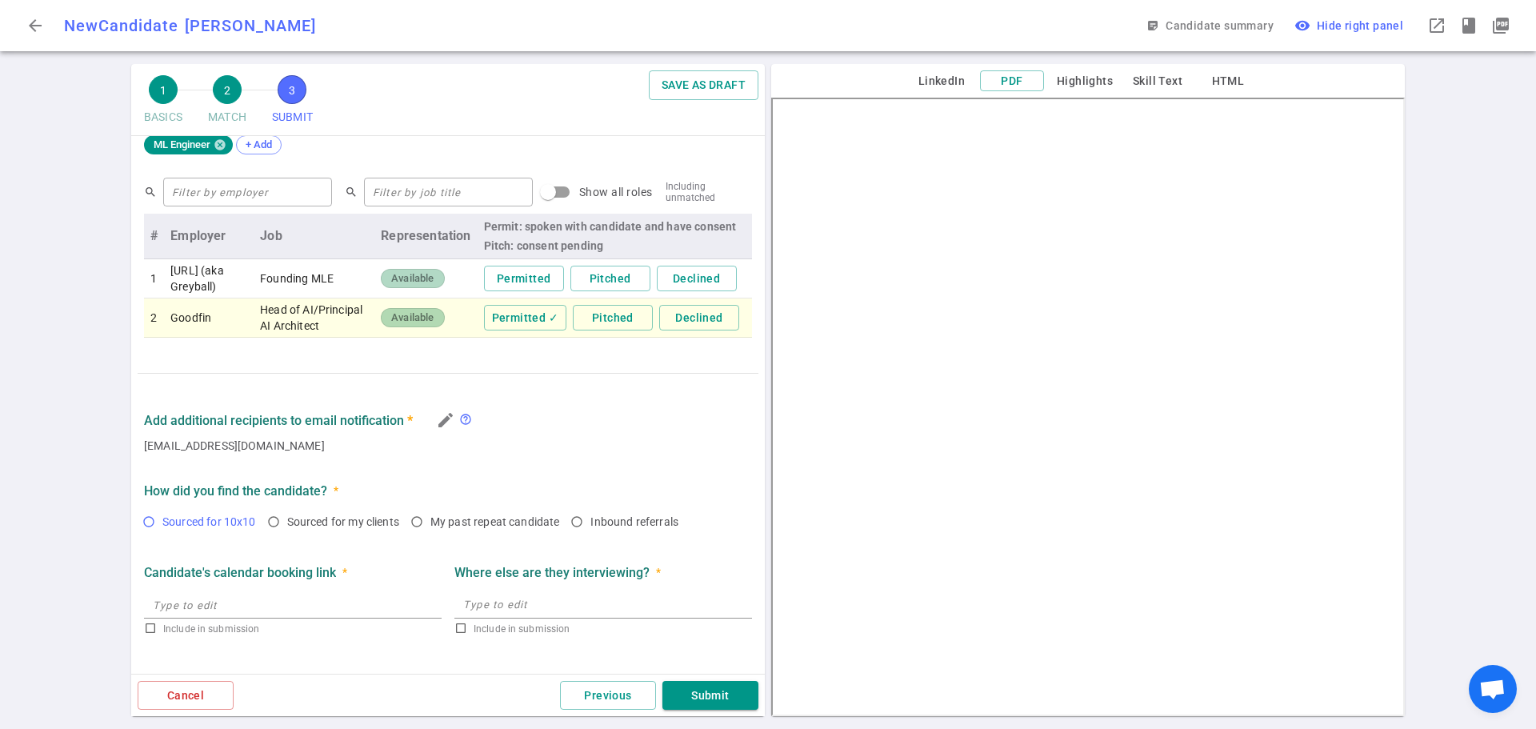
click at [148, 535] on input "Sourced for 10x10" at bounding box center [148, 521] width 27 height 27
radio input "true"
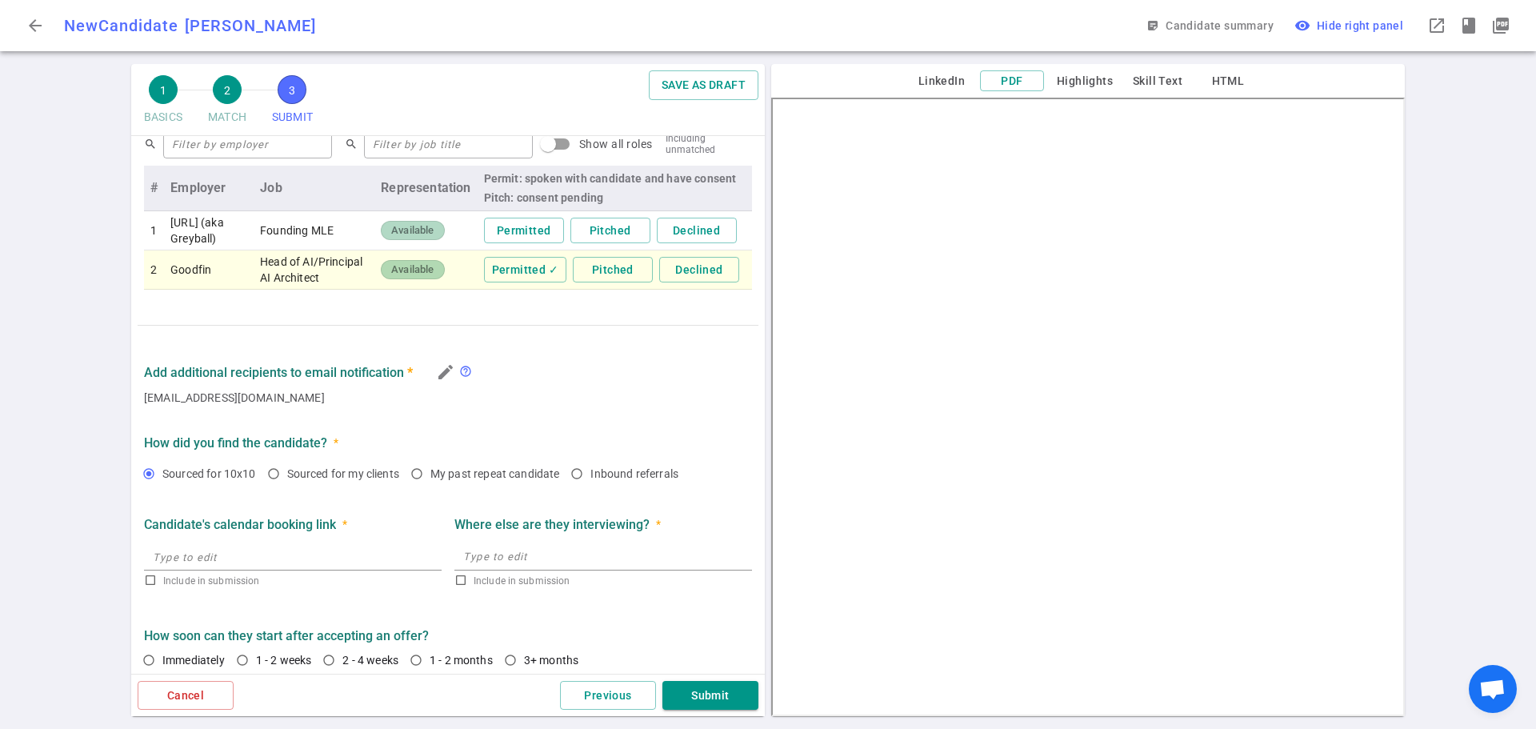
scroll to position [850, 0]
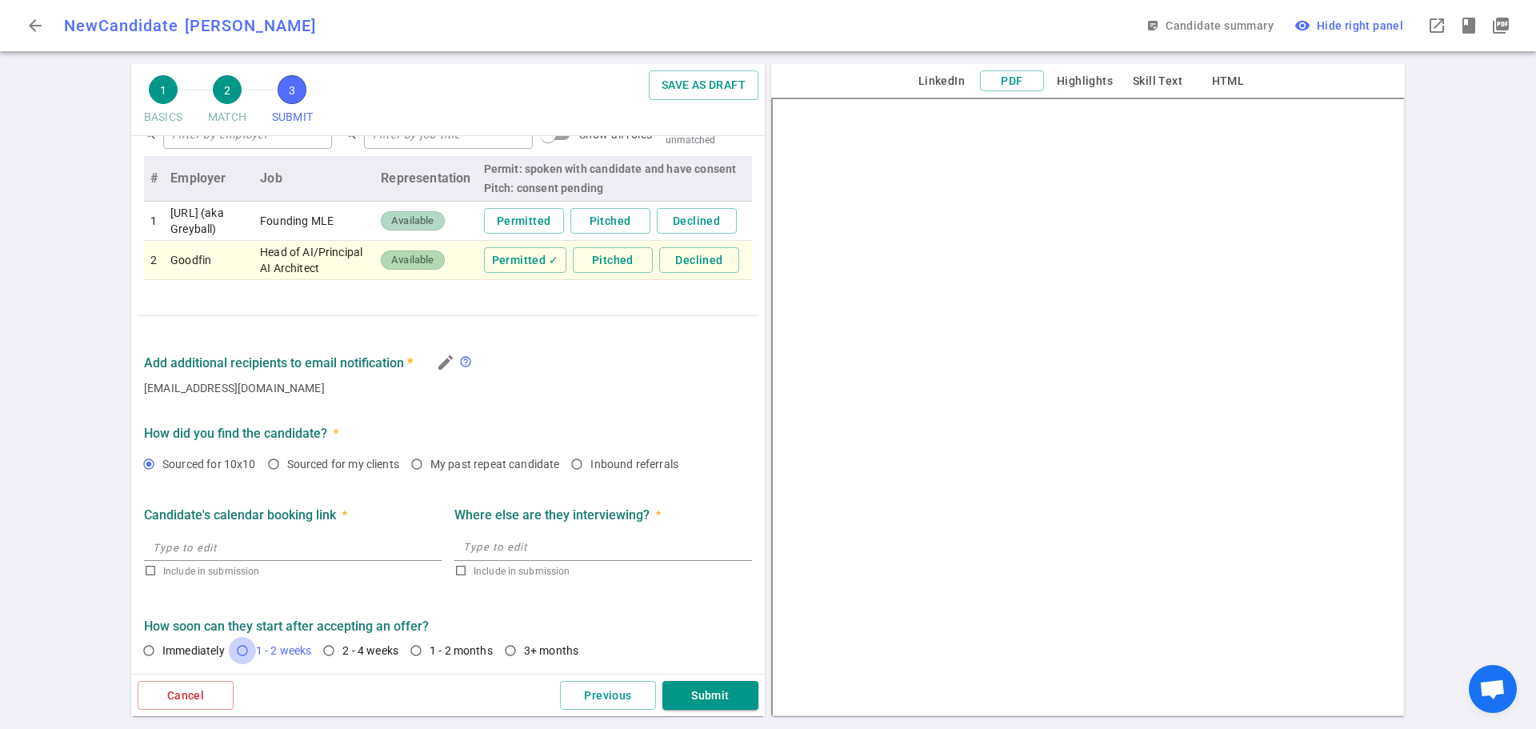
click at [243, 653] on input "1 - 2 weeks" at bounding box center [242, 650] width 27 height 27
radio input "true"
click at [698, 687] on button "Submit" at bounding box center [710, 696] width 96 height 30
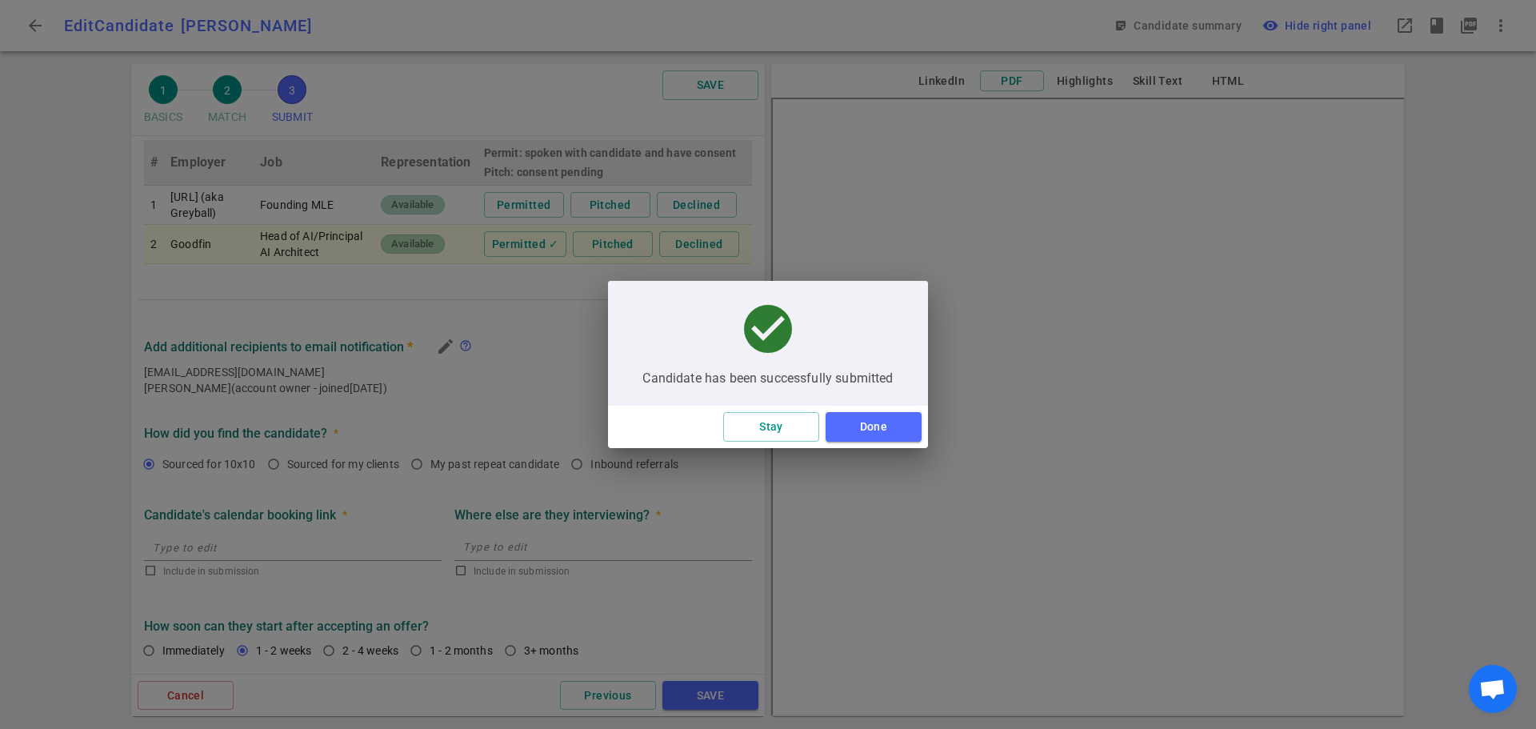
scroll to position [462, 0]
click at [853, 421] on button "Done" at bounding box center [874, 427] width 96 height 30
